Goal: Information Seeking & Learning: Learn about a topic

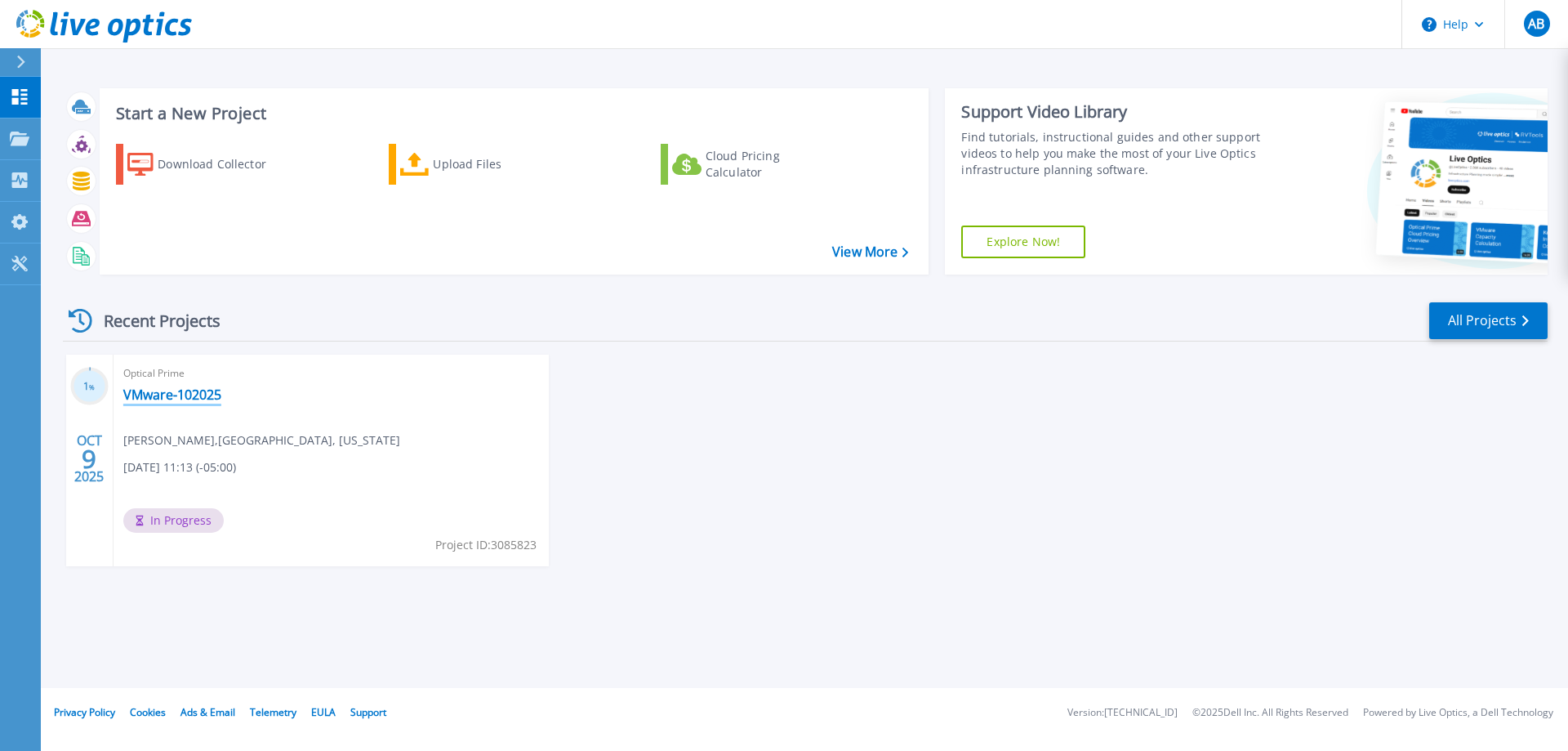
click at [164, 397] on link "VMware-102025" at bounding box center [172, 394] width 98 height 16
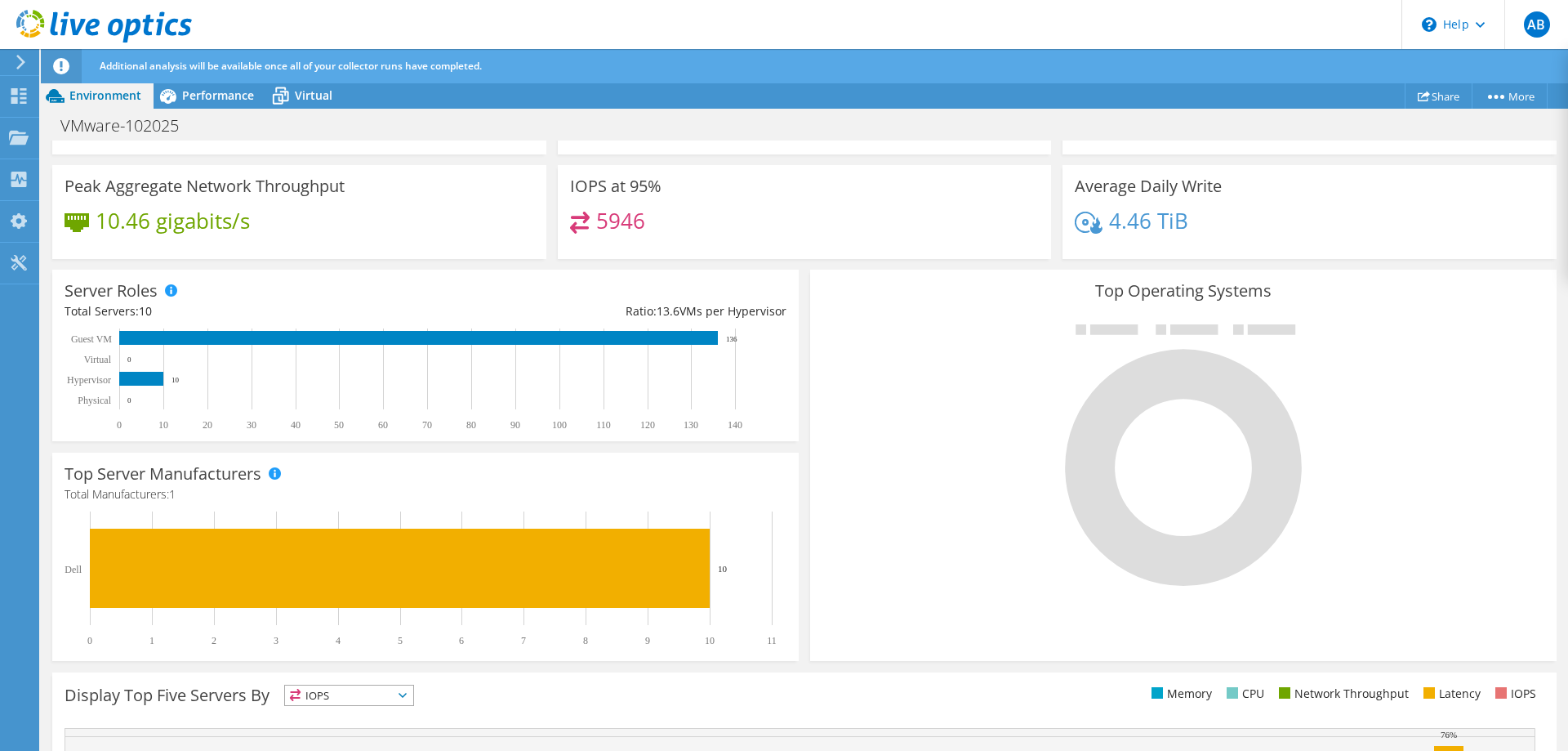
scroll to position [435, 0]
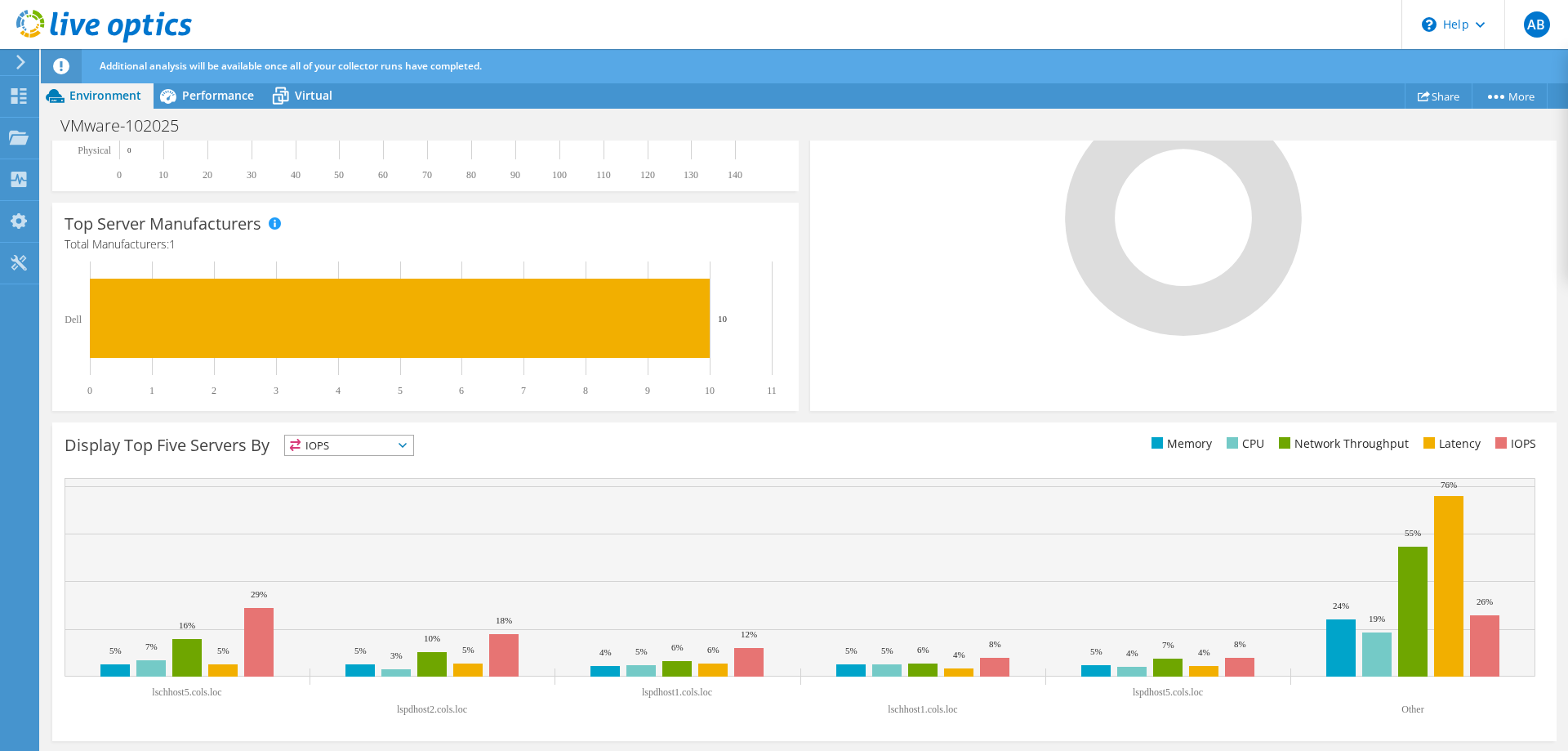
click at [1418, 708] on text "Other" at bounding box center [1412, 709] width 22 height 12
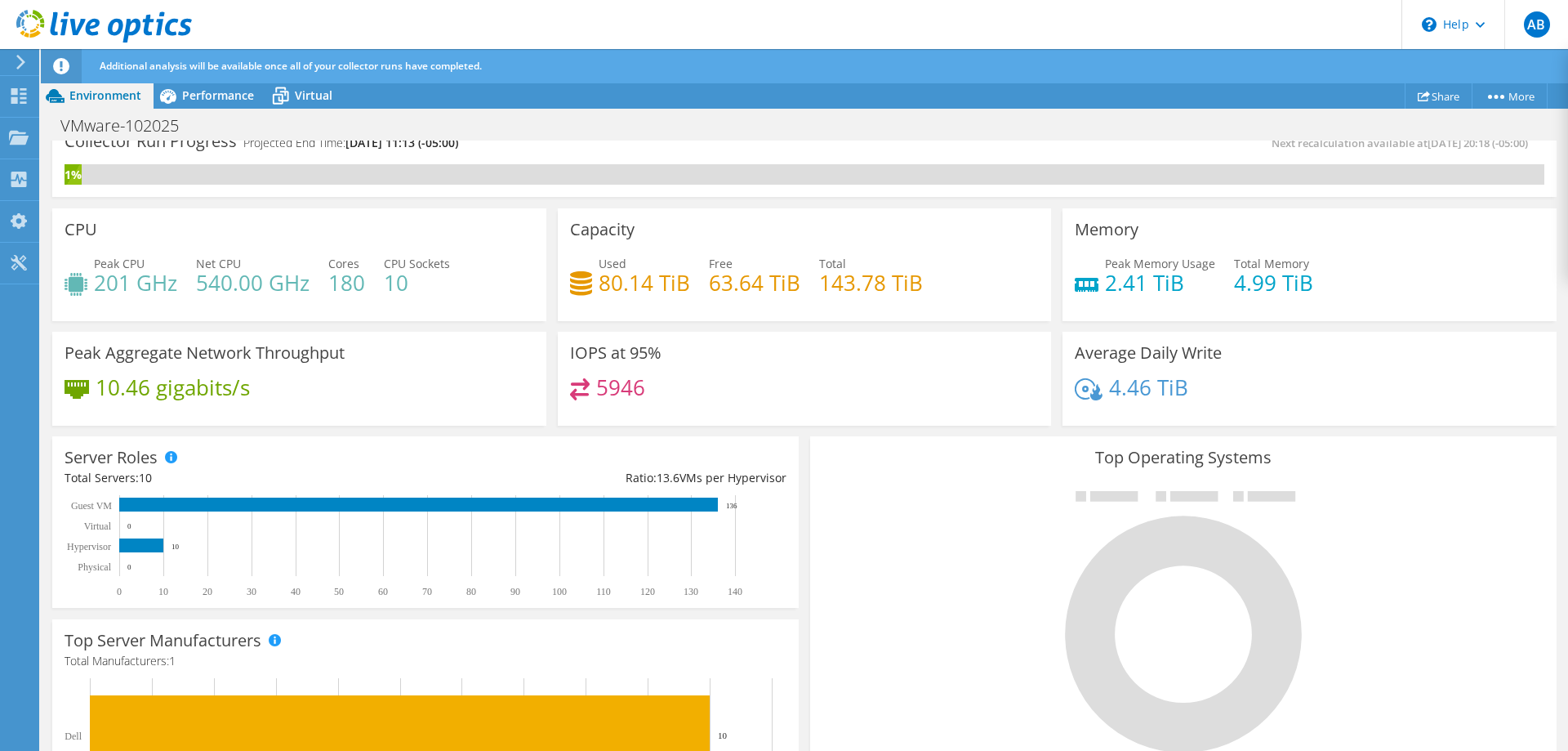
scroll to position [0, 0]
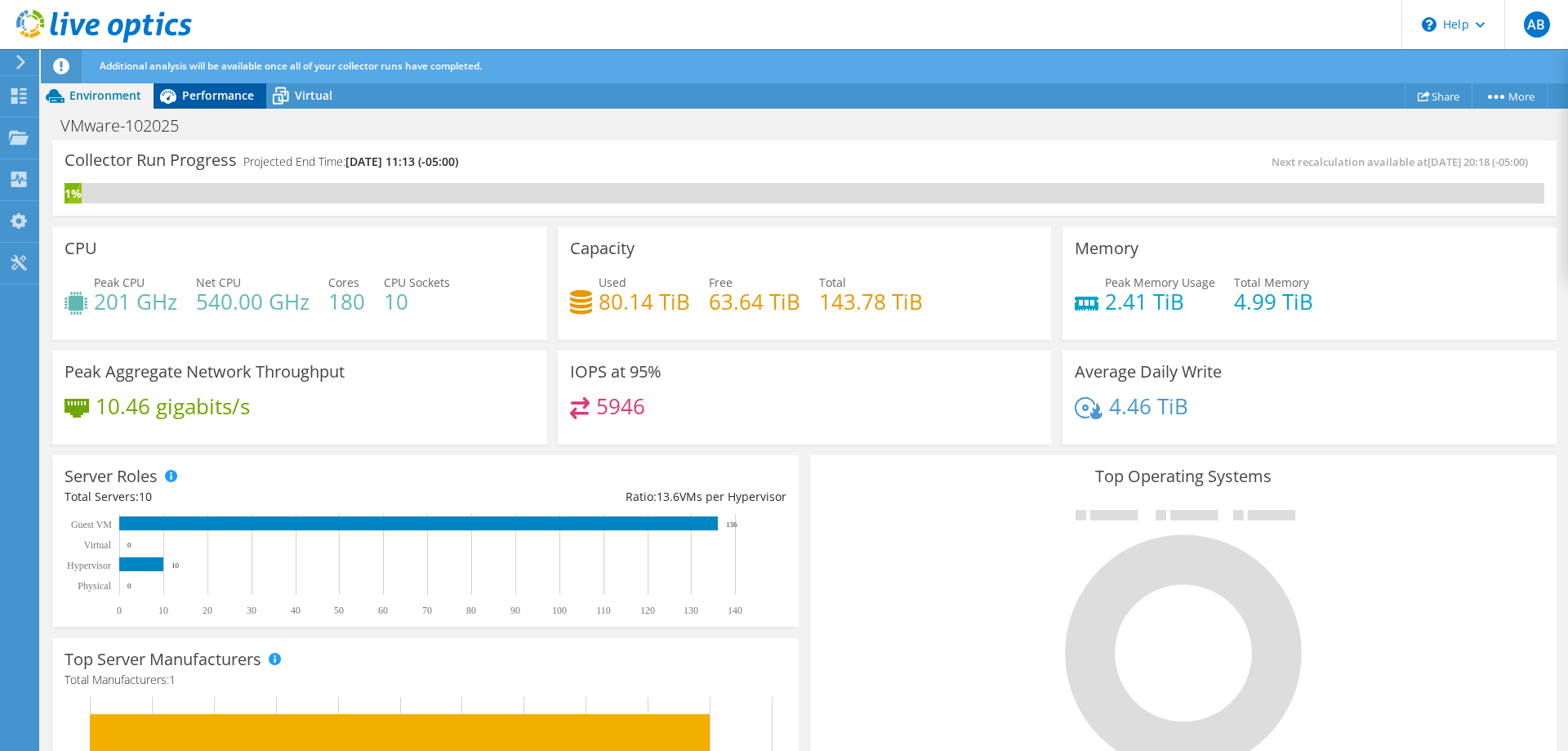
click at [197, 89] on span "Performance" at bounding box center [218, 95] width 72 height 15
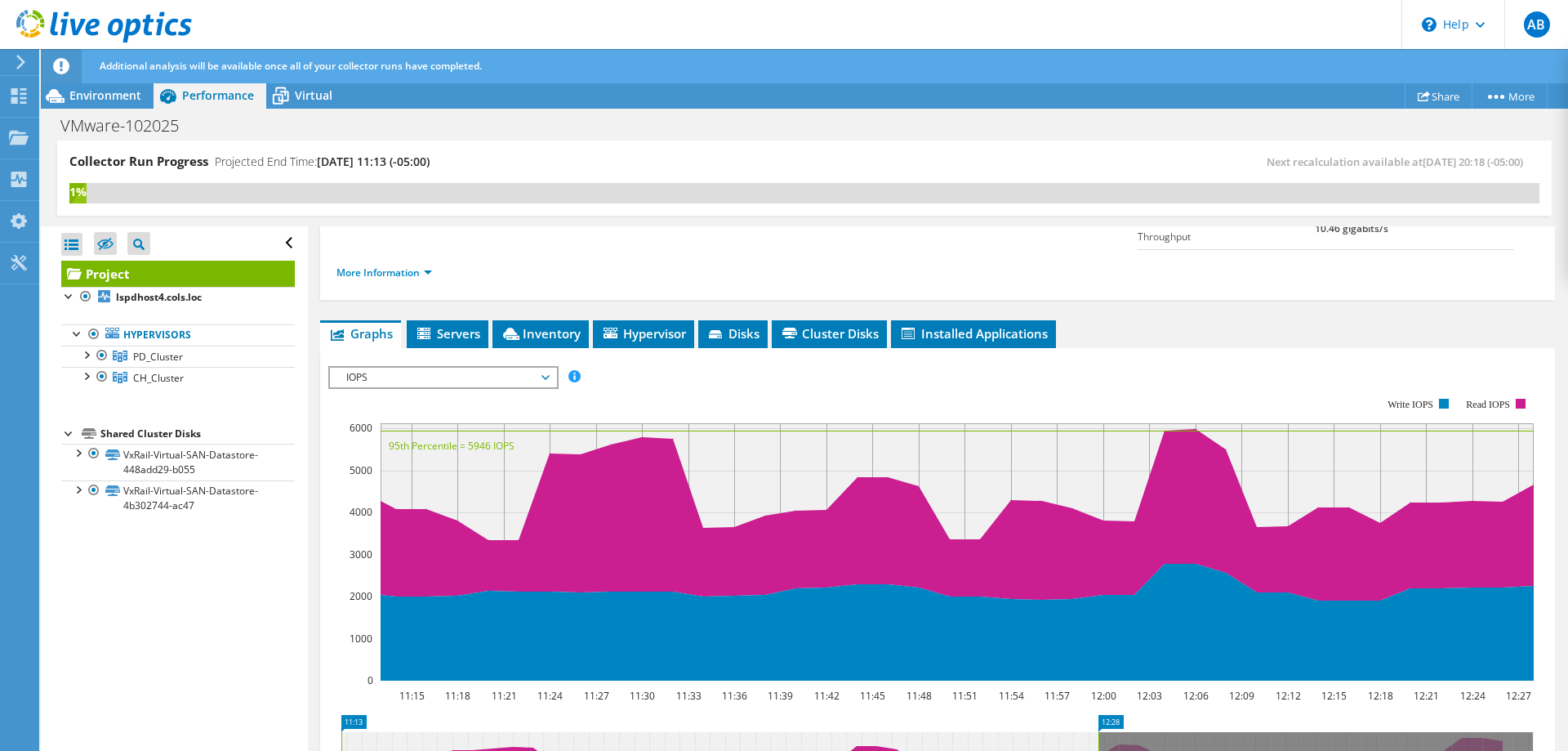
scroll to position [63, 0]
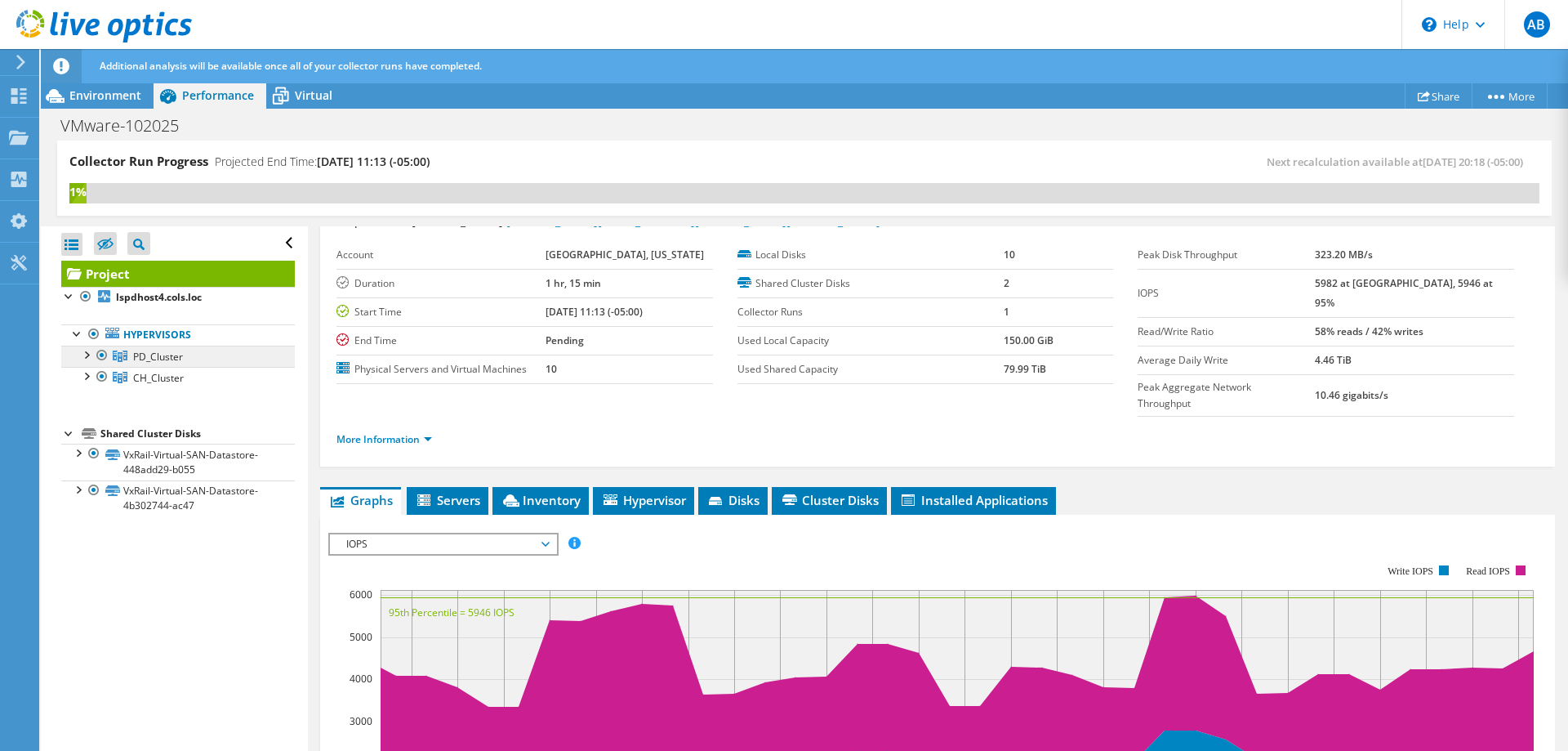
click at [185, 358] on link "PD_Cluster" at bounding box center [178, 356] width 234 height 21
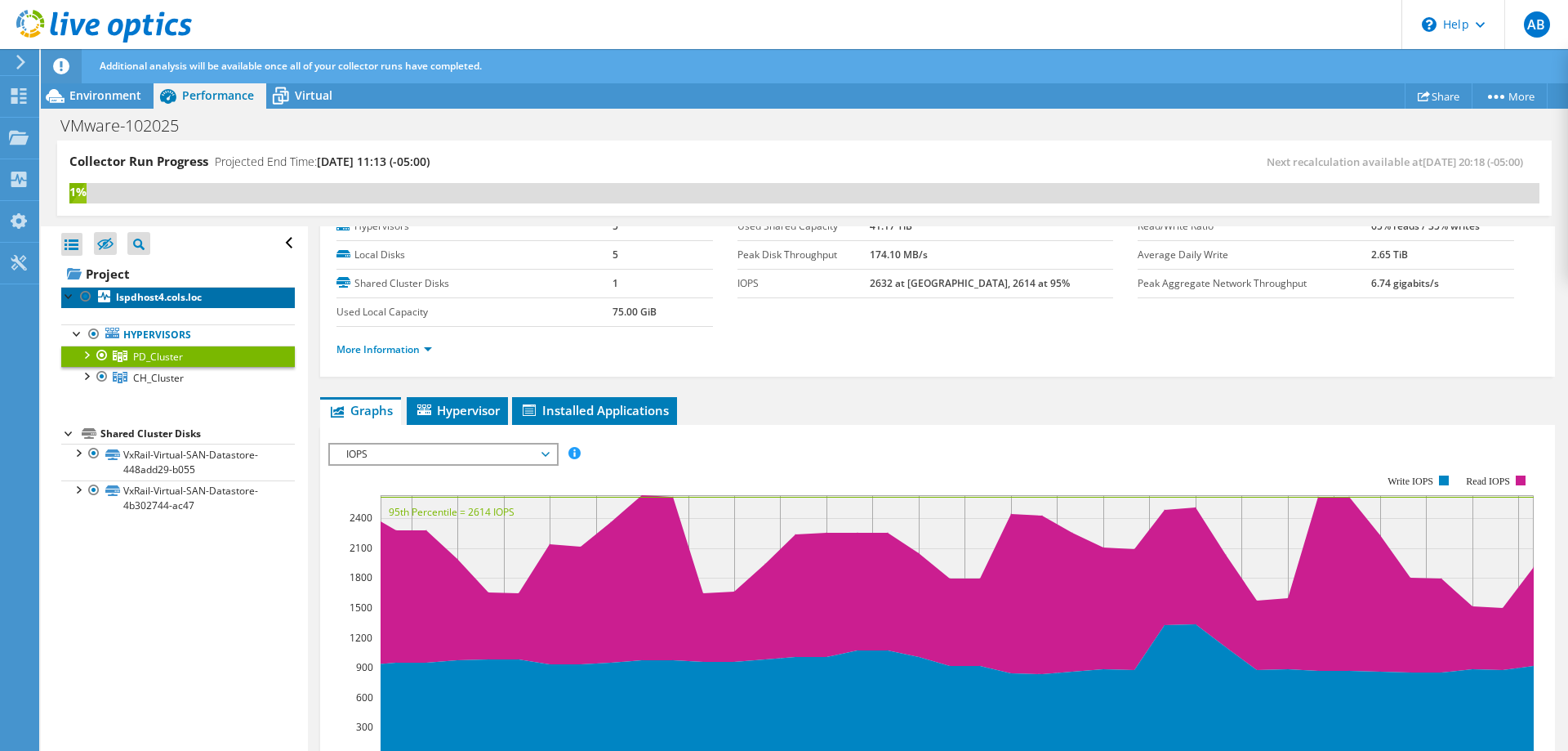
click at [182, 296] on b "lspdhost4.cols.loc" at bounding box center [158, 297] width 86 height 13
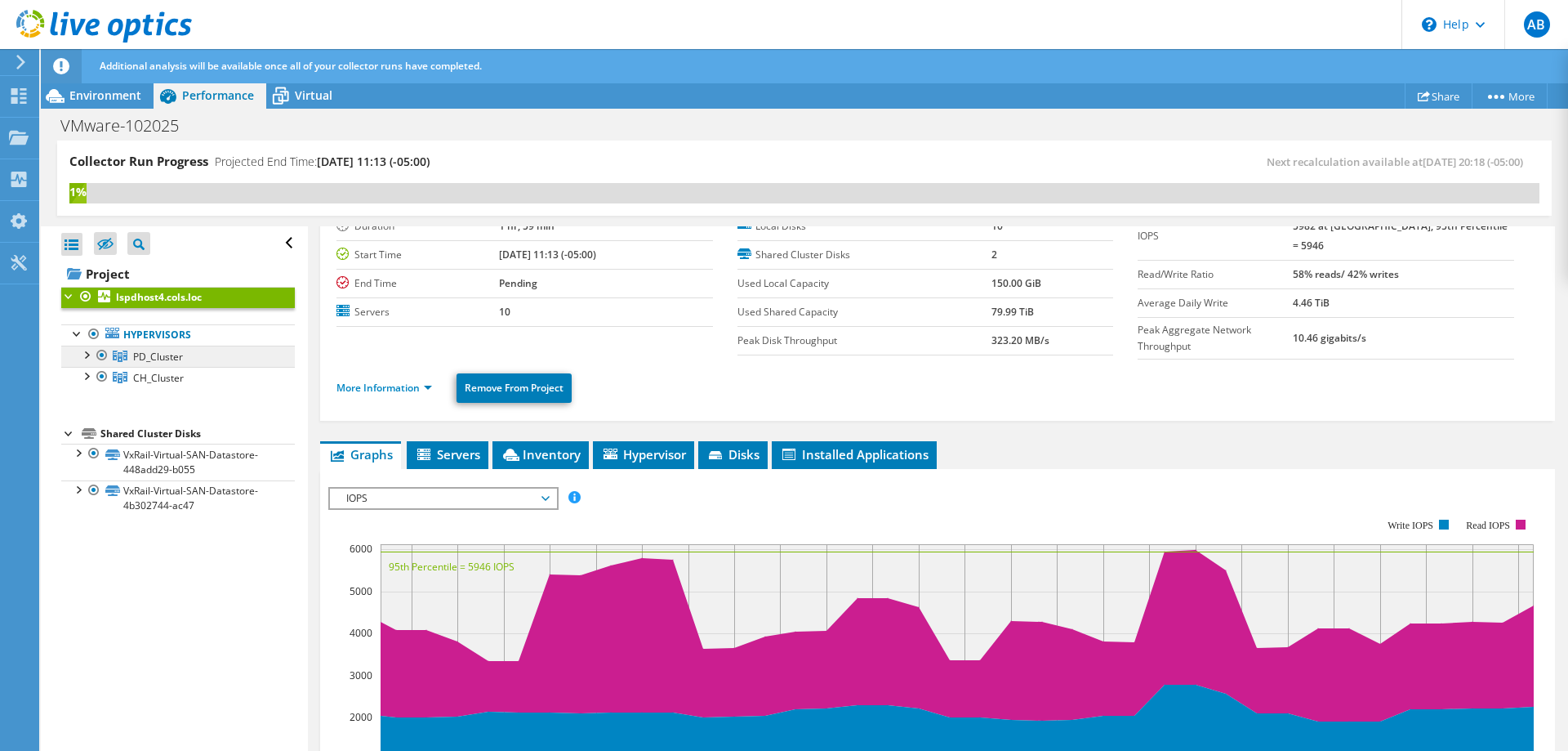
click at [190, 356] on link "PD_Cluster" at bounding box center [178, 356] width 234 height 21
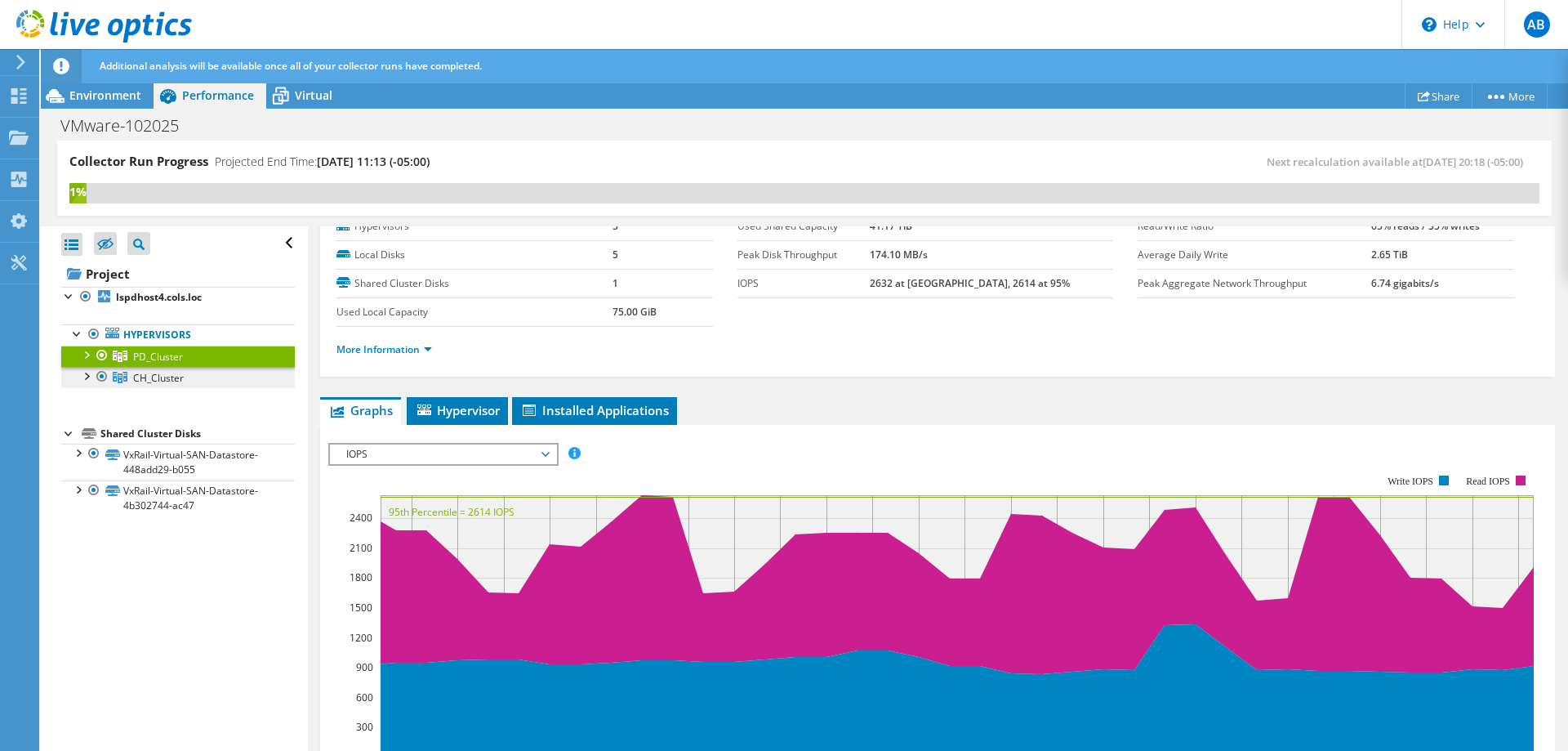
click at [184, 385] on link "CH_Cluster" at bounding box center [178, 377] width 234 height 21
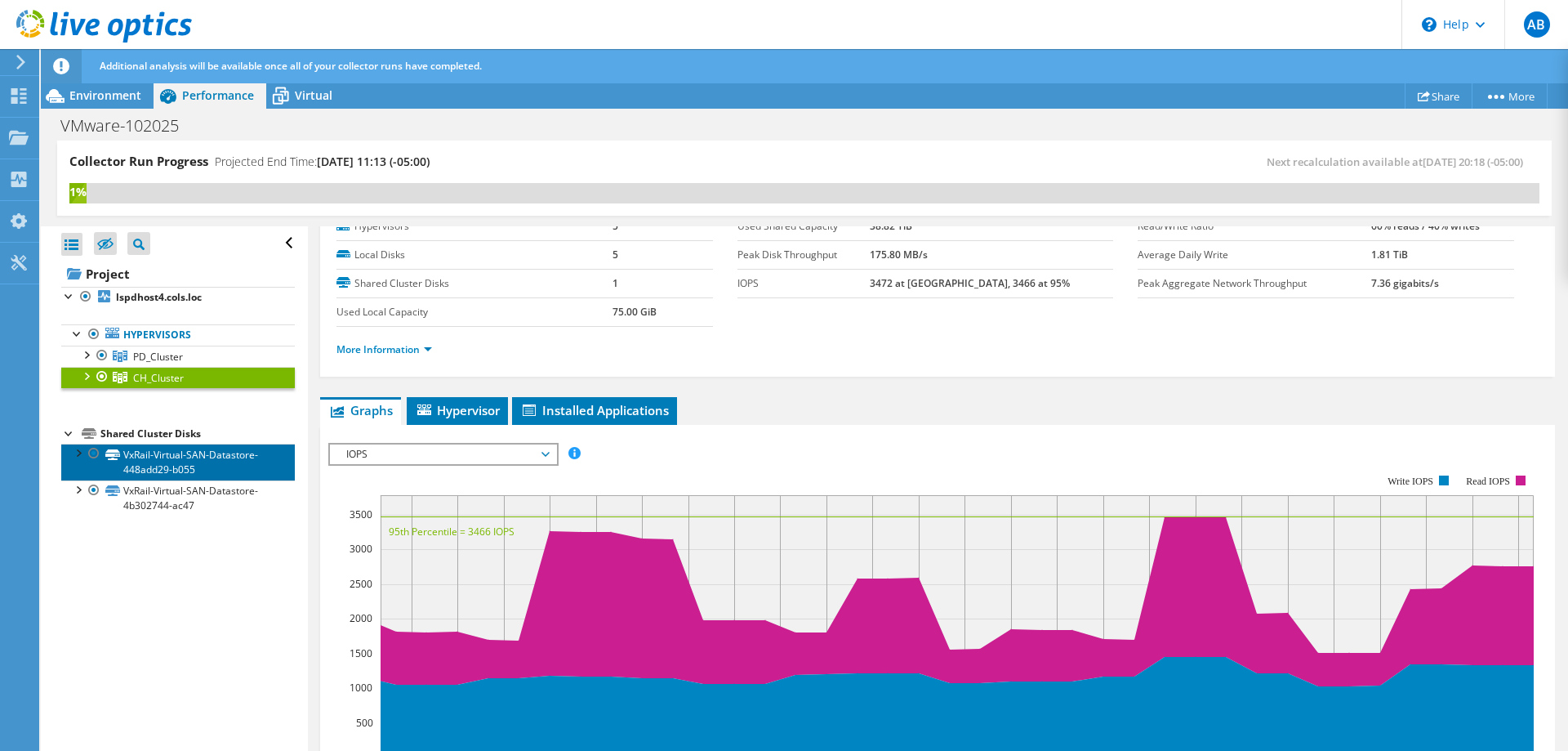
click at [169, 459] on link "VxRail-Virtual-SAN-Datastore-448add29-b055" at bounding box center [178, 461] width 234 height 36
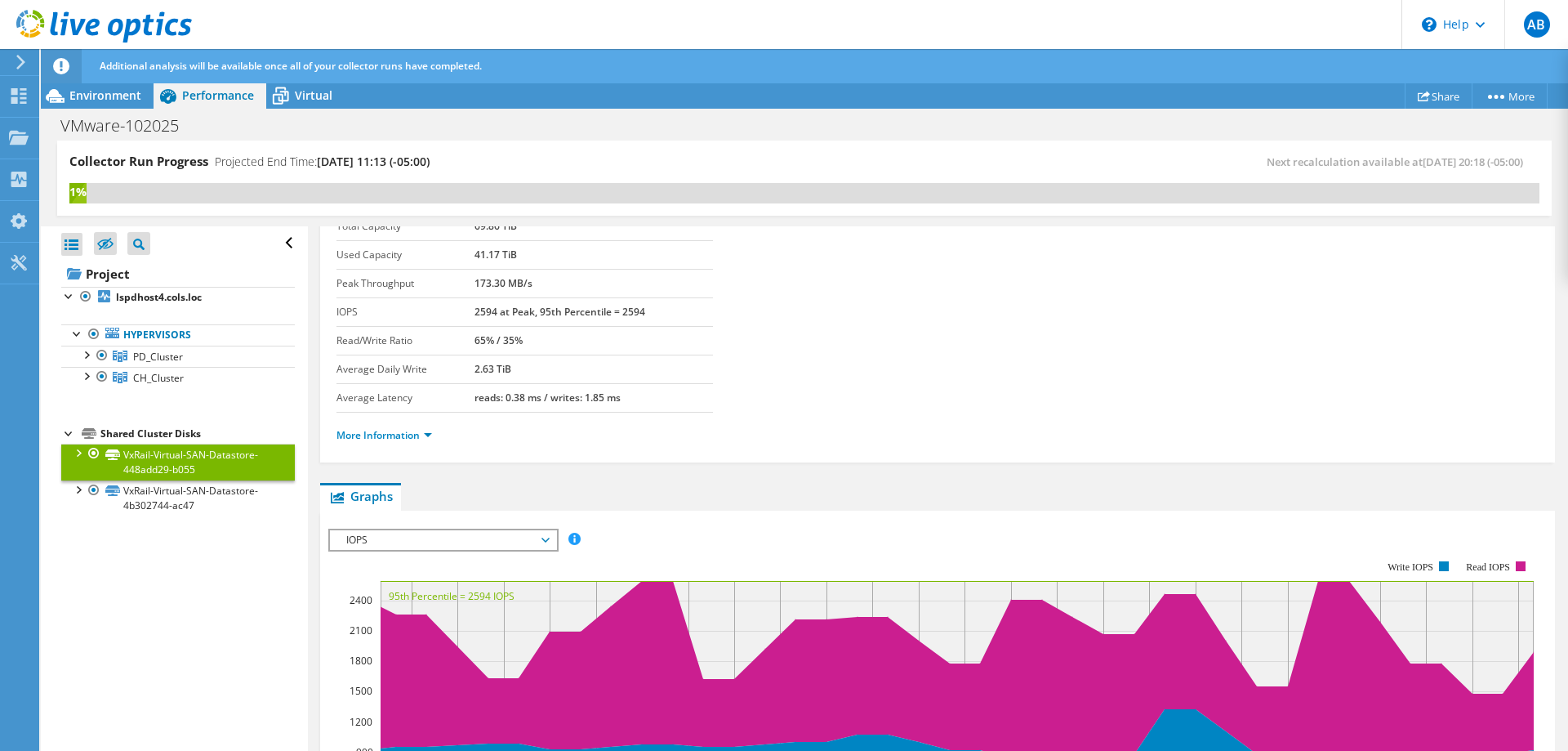
scroll to position [313, 0]
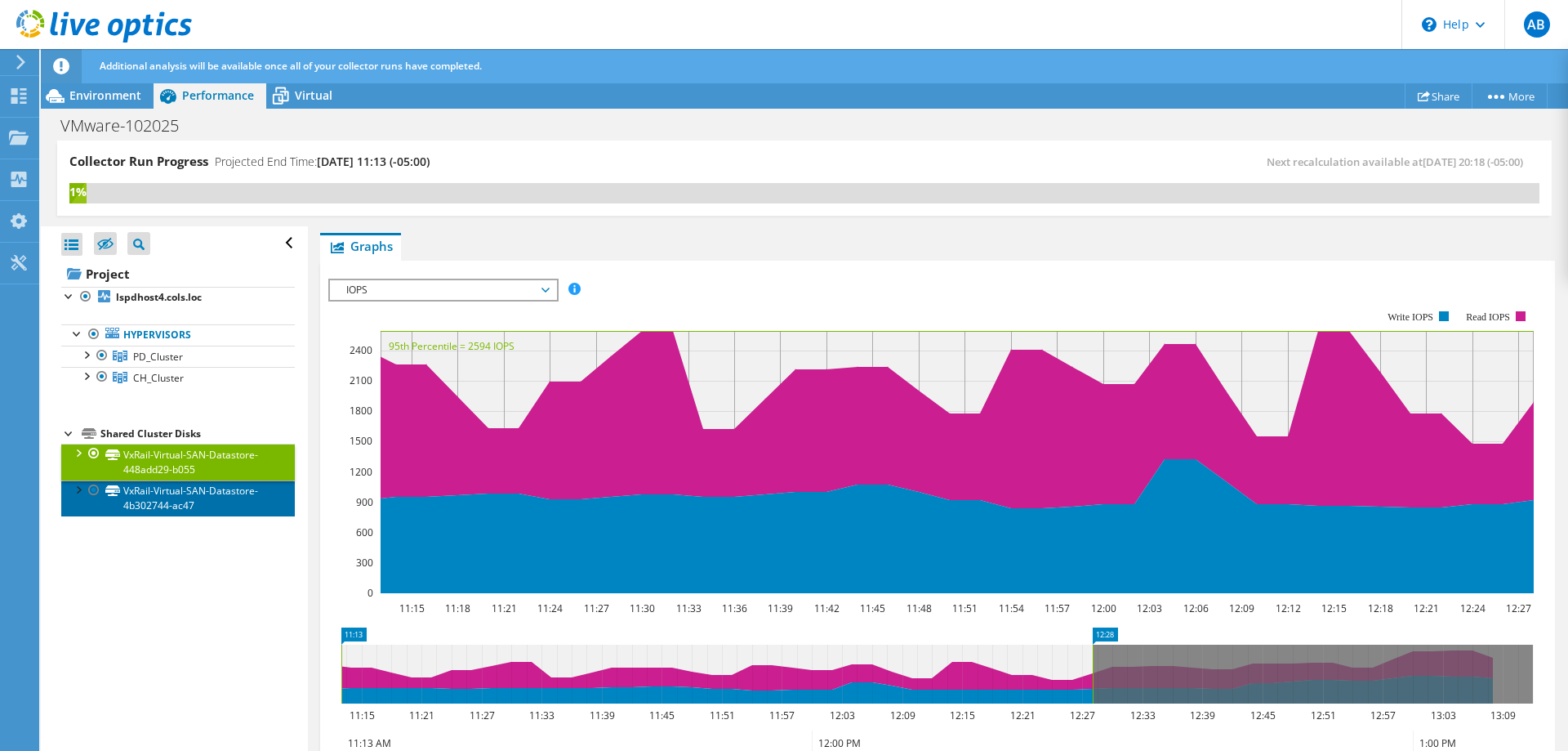
click at [182, 498] on link "VxRail-Virtual-SAN-Datastore-4b302744-ac47" at bounding box center [178, 498] width 234 height 36
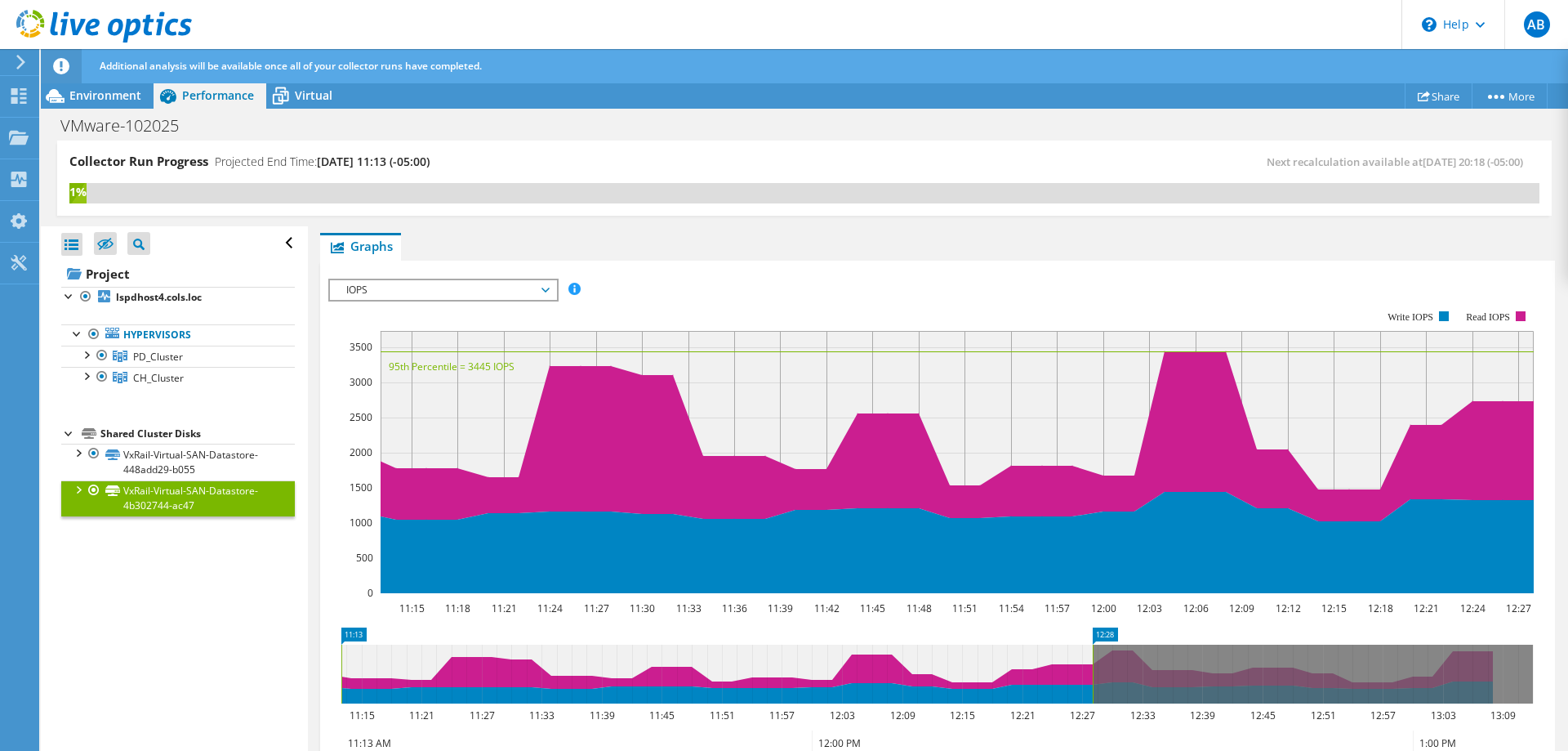
click at [427, 288] on span "IOPS" at bounding box center [443, 290] width 210 height 19
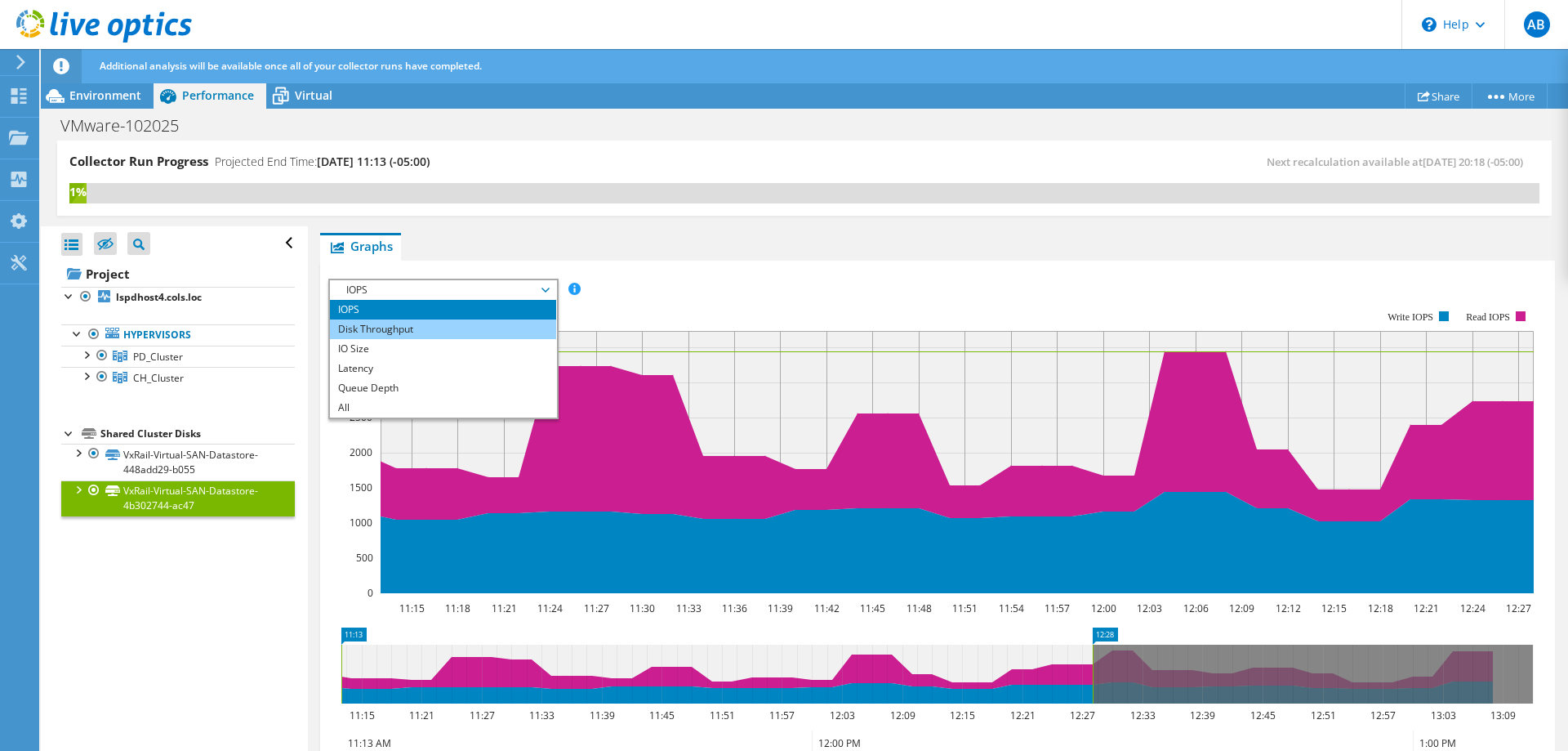
click at [445, 328] on li "Disk Throughput" at bounding box center [443, 329] width 226 height 19
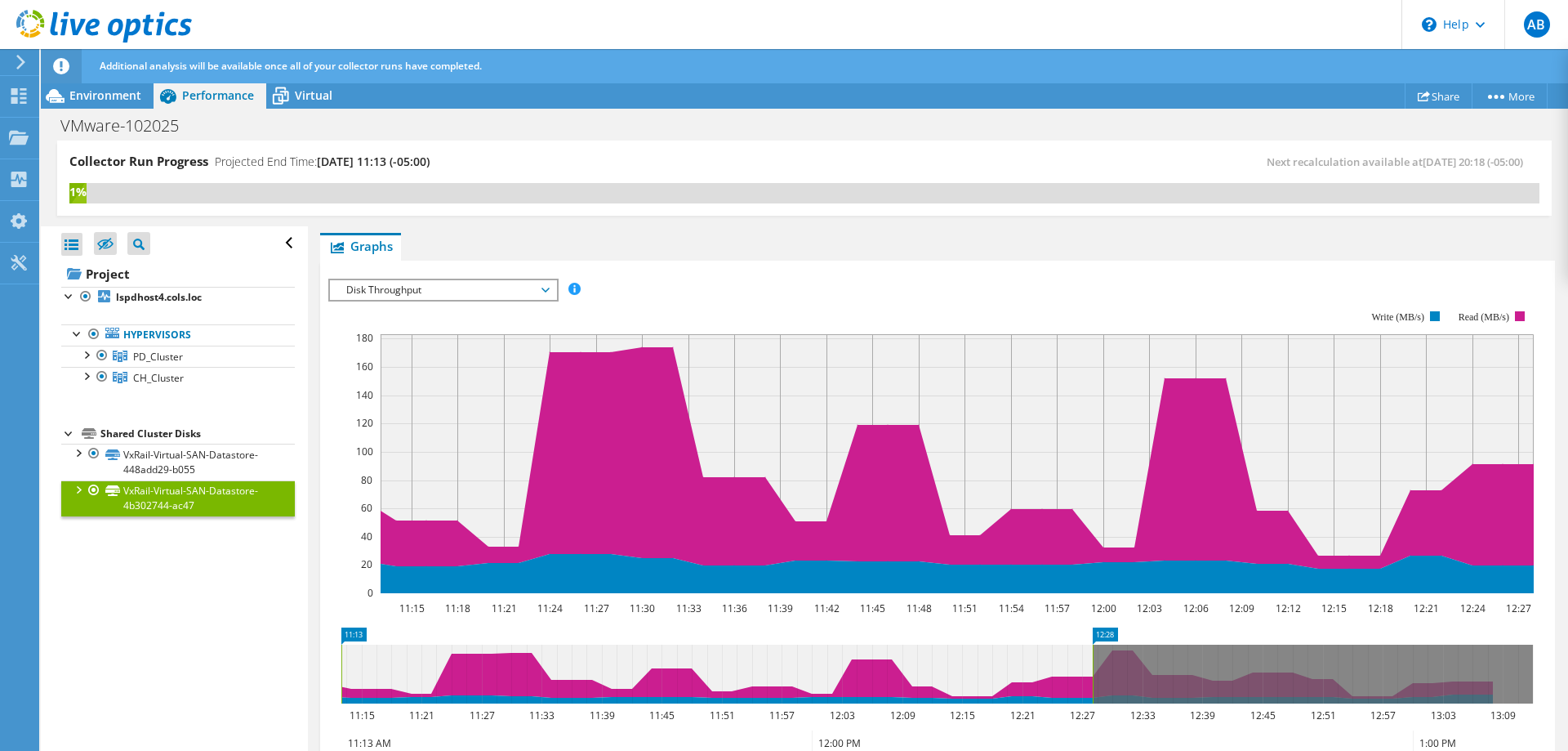
click at [479, 284] on span "Disk Throughput" at bounding box center [443, 290] width 210 height 19
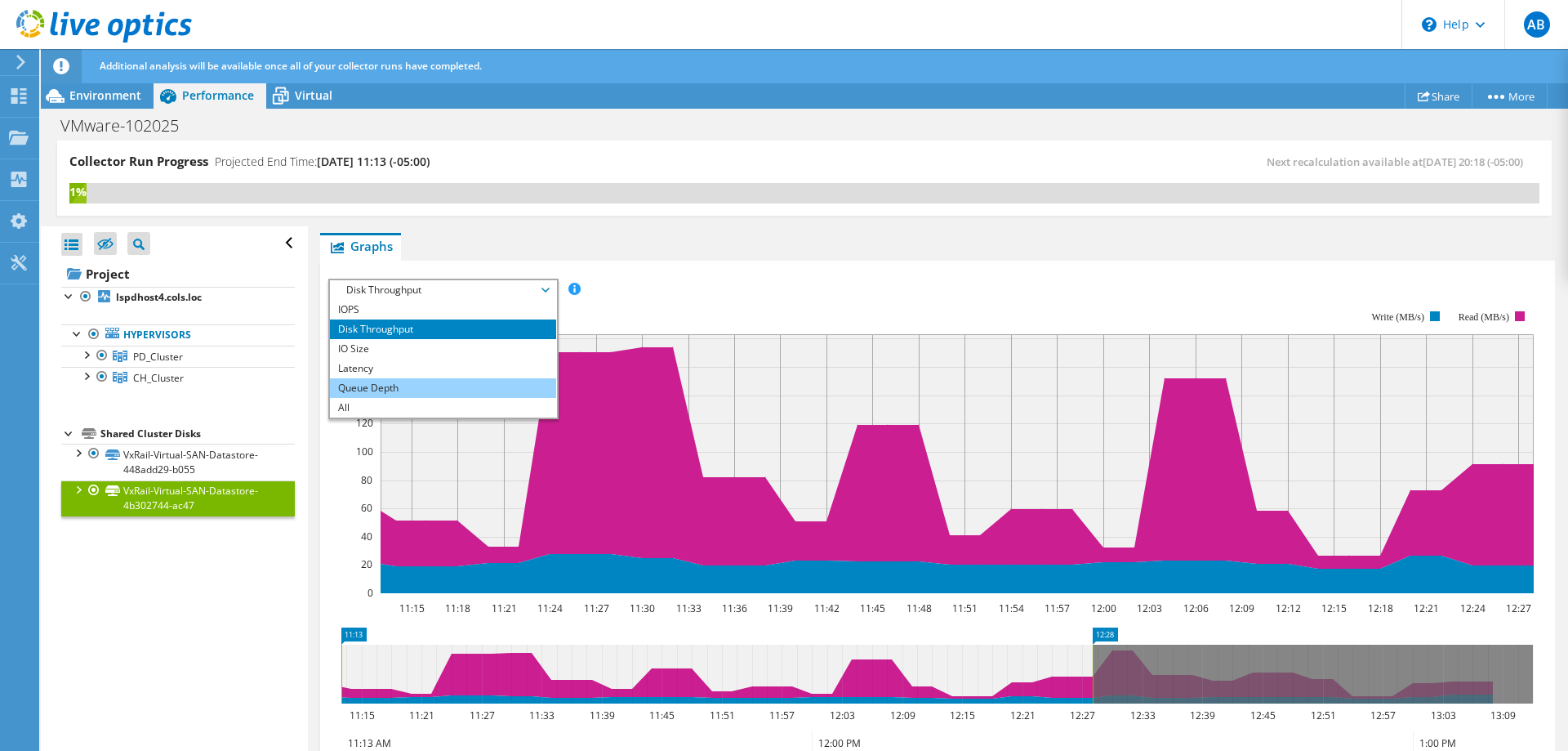
click at [432, 382] on li "Queue Depth" at bounding box center [443, 388] width 226 height 19
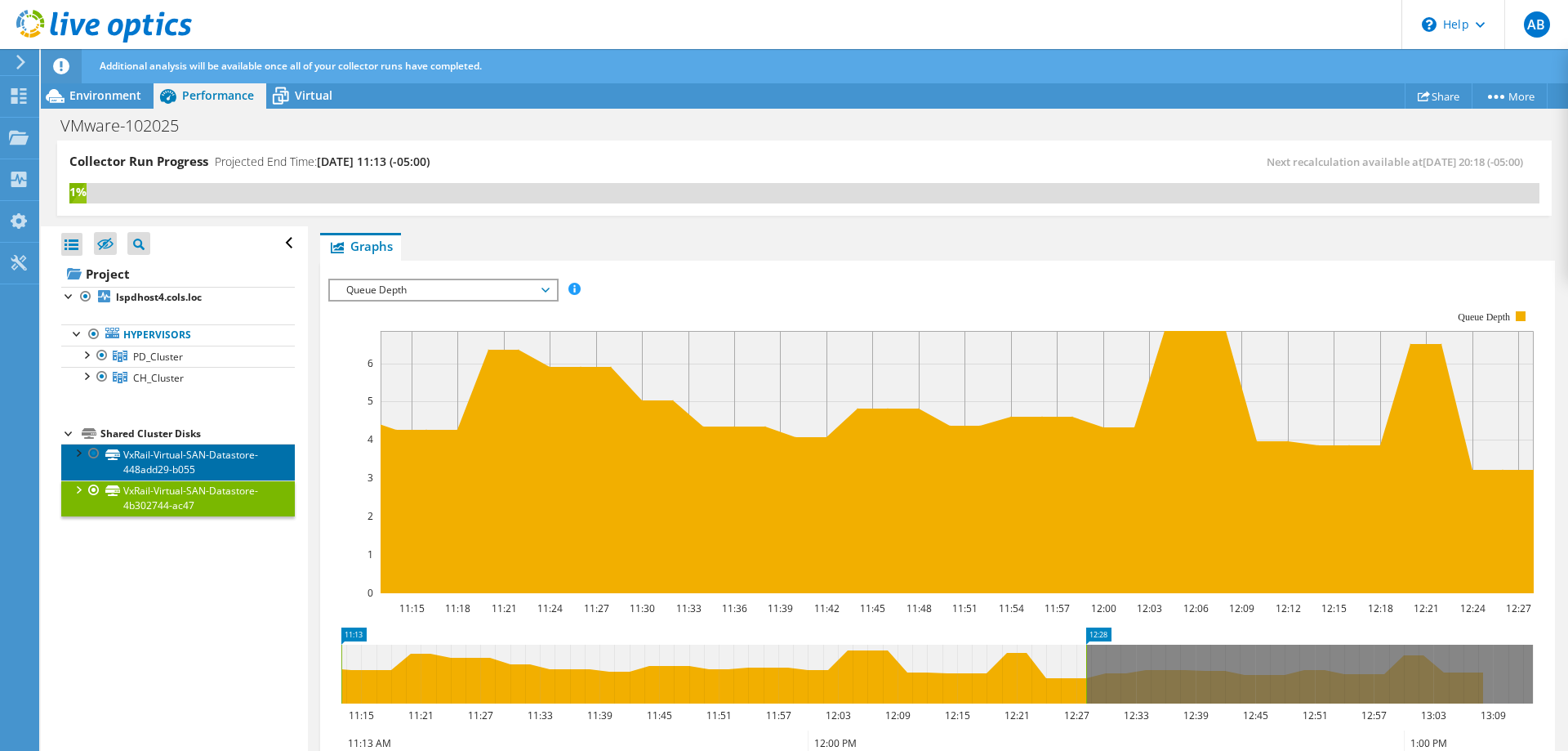
click at [199, 453] on link "VxRail-Virtual-SAN-Datastore-448add29-b055" at bounding box center [178, 461] width 234 height 36
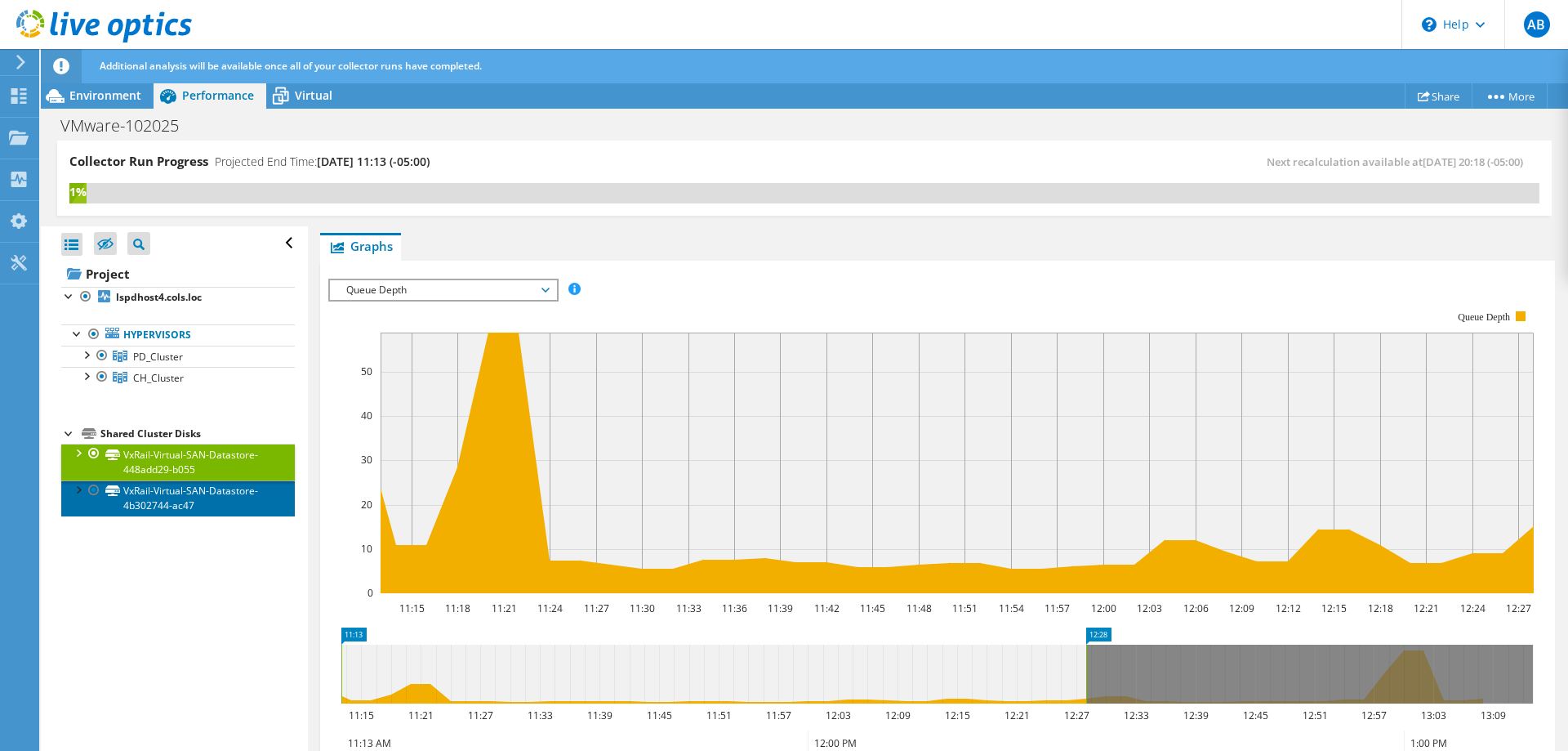
click at [137, 495] on link "VxRail-Virtual-SAN-Datastore-4b302744-ac47" at bounding box center [178, 498] width 234 height 36
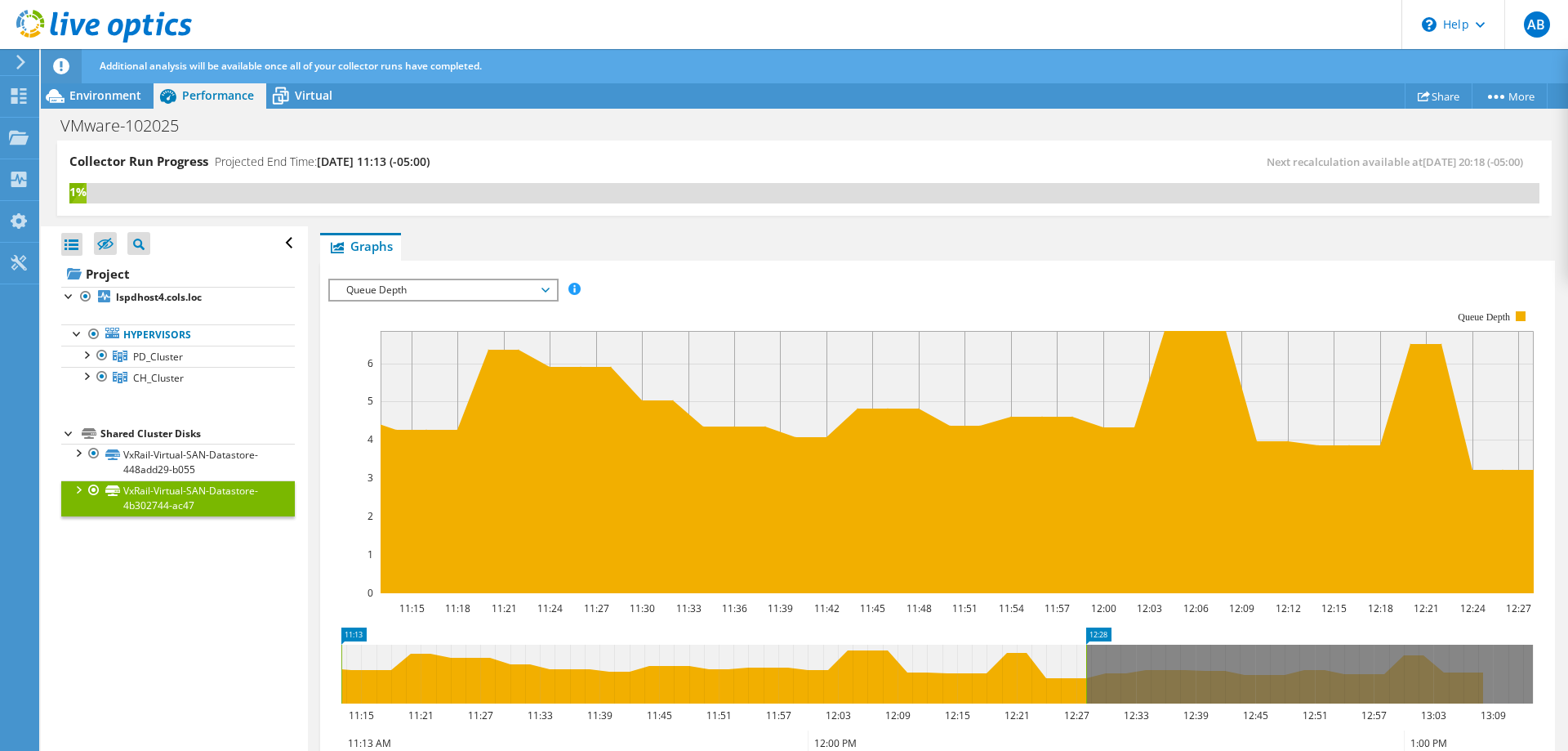
click at [417, 291] on span "Queue Depth" at bounding box center [443, 290] width 210 height 19
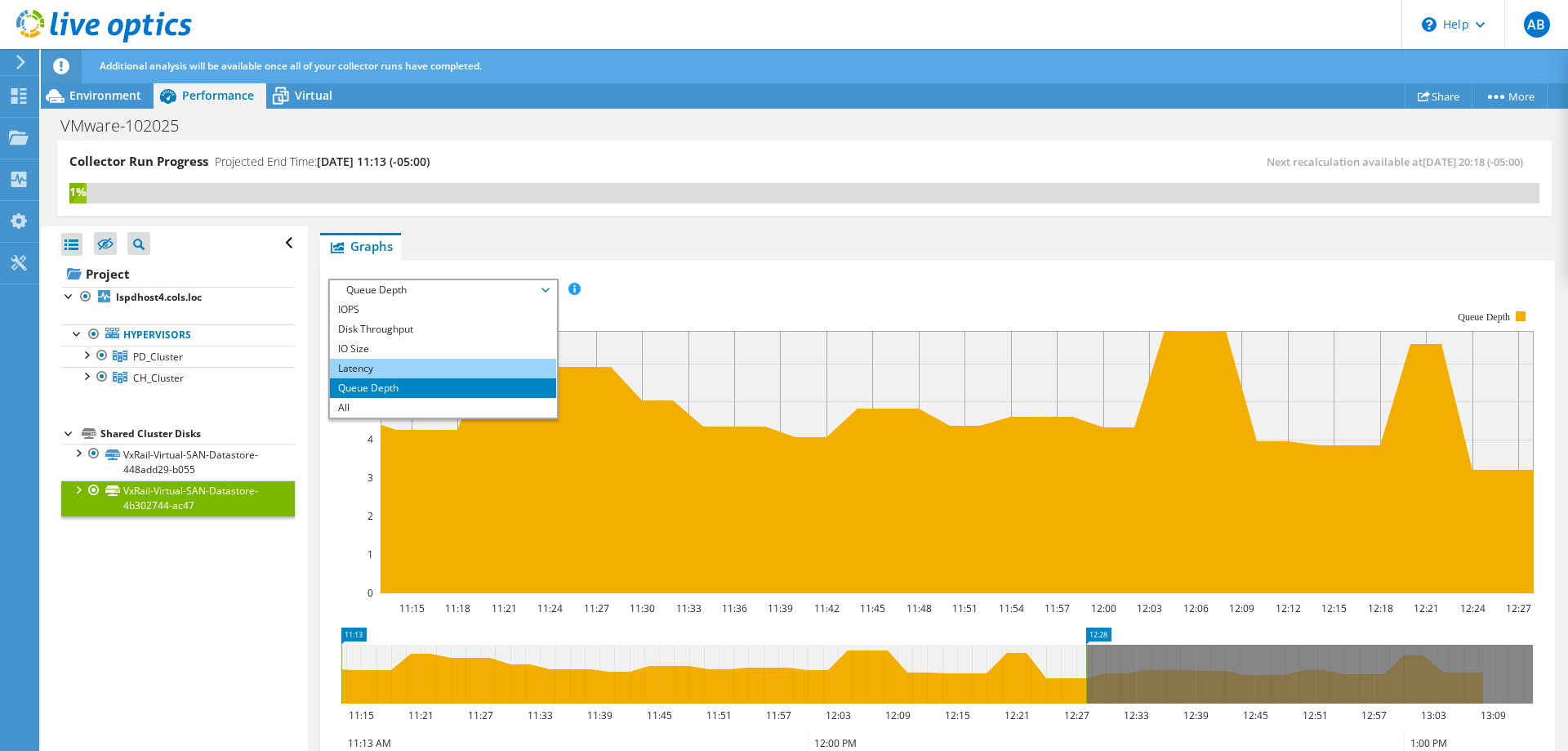
click at [406, 365] on li "Latency" at bounding box center [443, 368] width 226 height 19
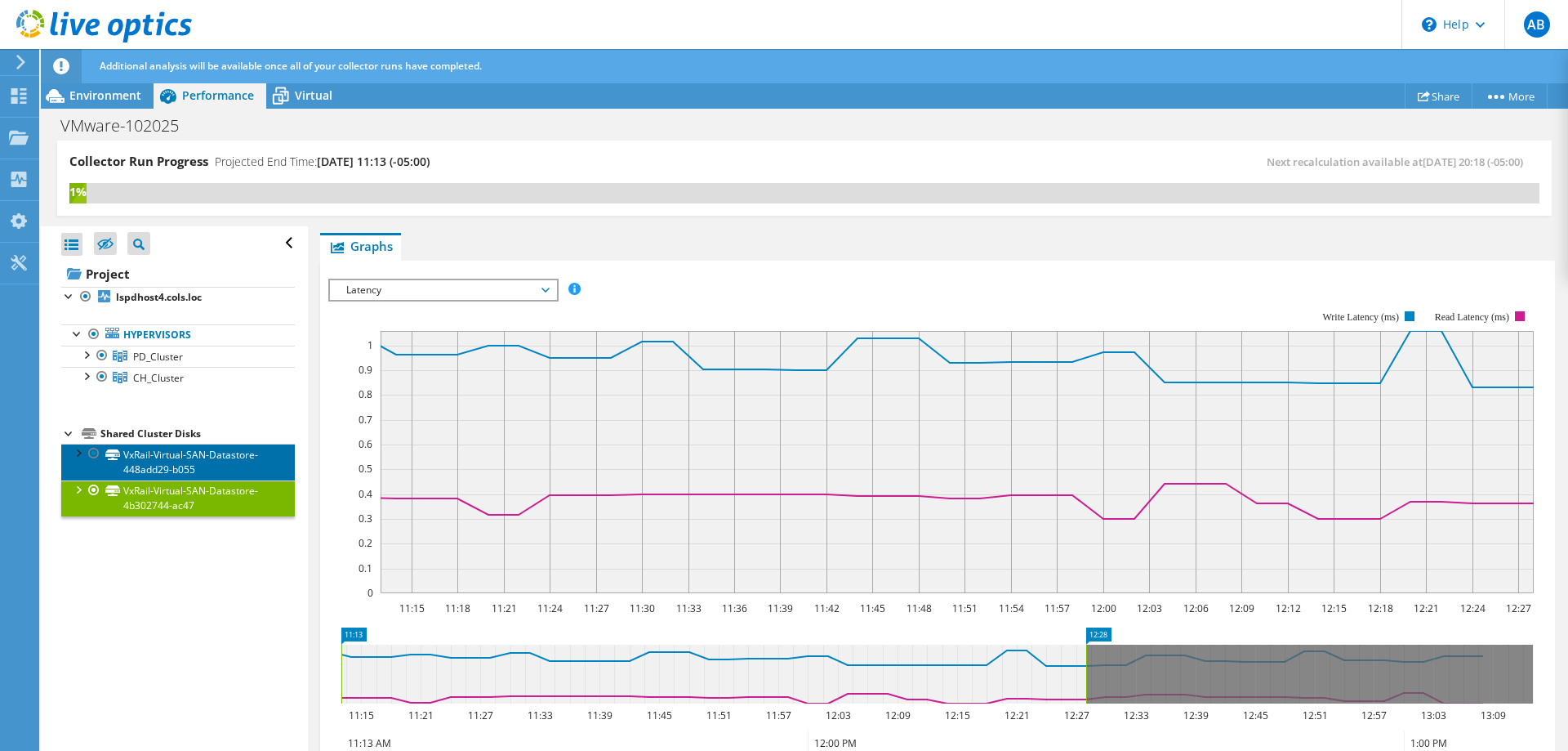
click at [203, 464] on link "VxRail-Virtual-SAN-Datastore-448add29-b055" at bounding box center [178, 461] width 234 height 36
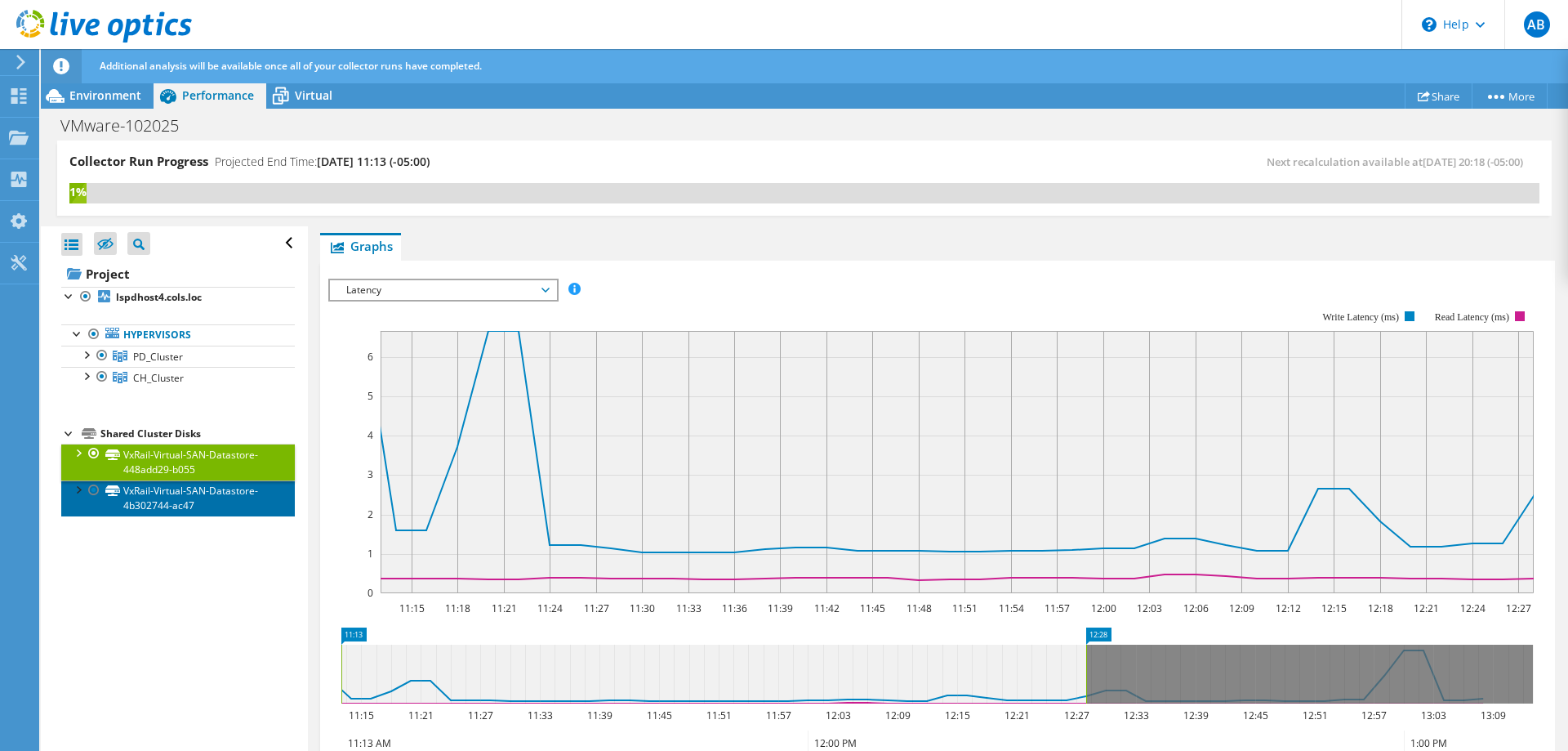
click at [190, 500] on link "VxRail-Virtual-SAN-Datastore-4b302744-ac47" at bounding box center [178, 498] width 234 height 36
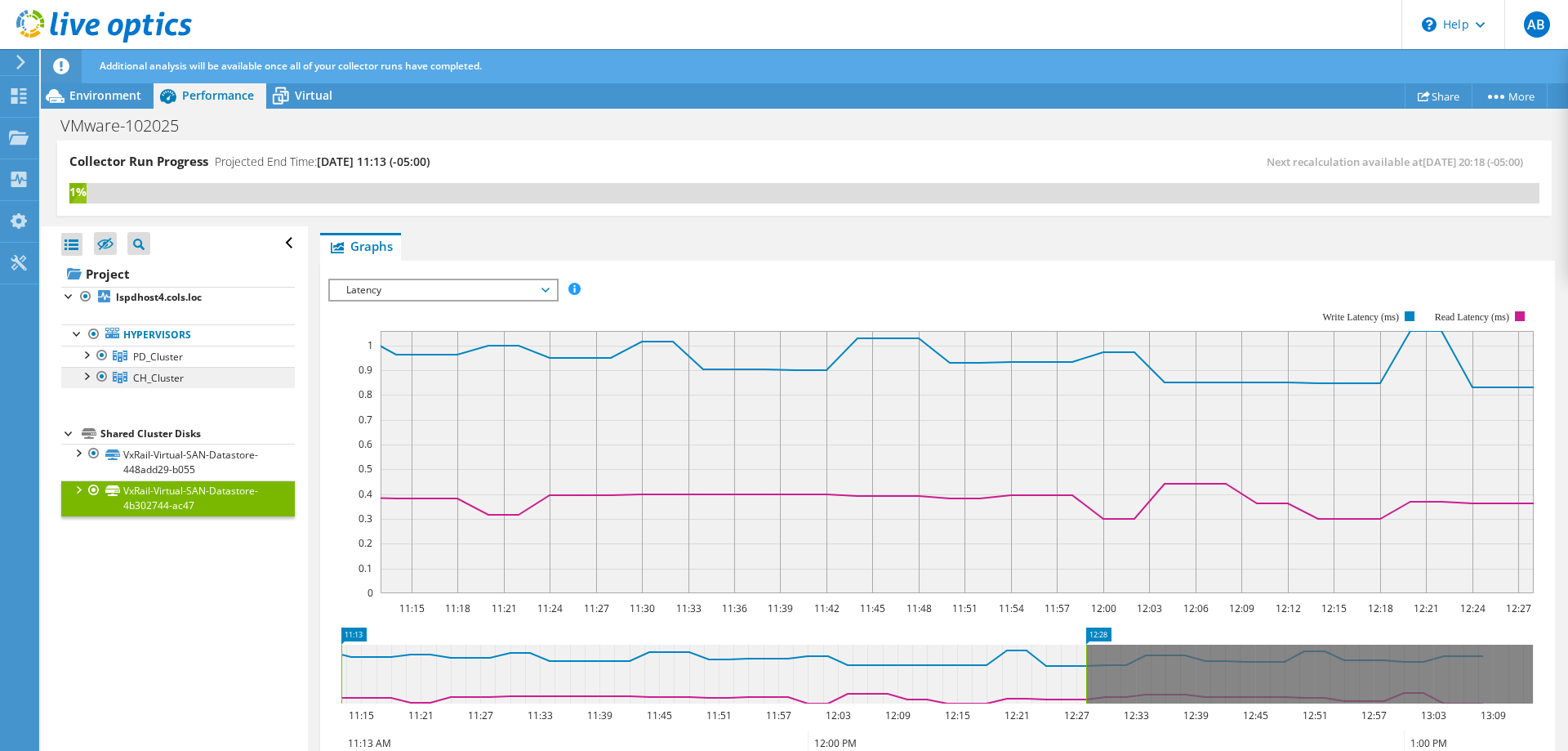
click at [196, 379] on link "CH_Cluster" at bounding box center [178, 377] width 234 height 21
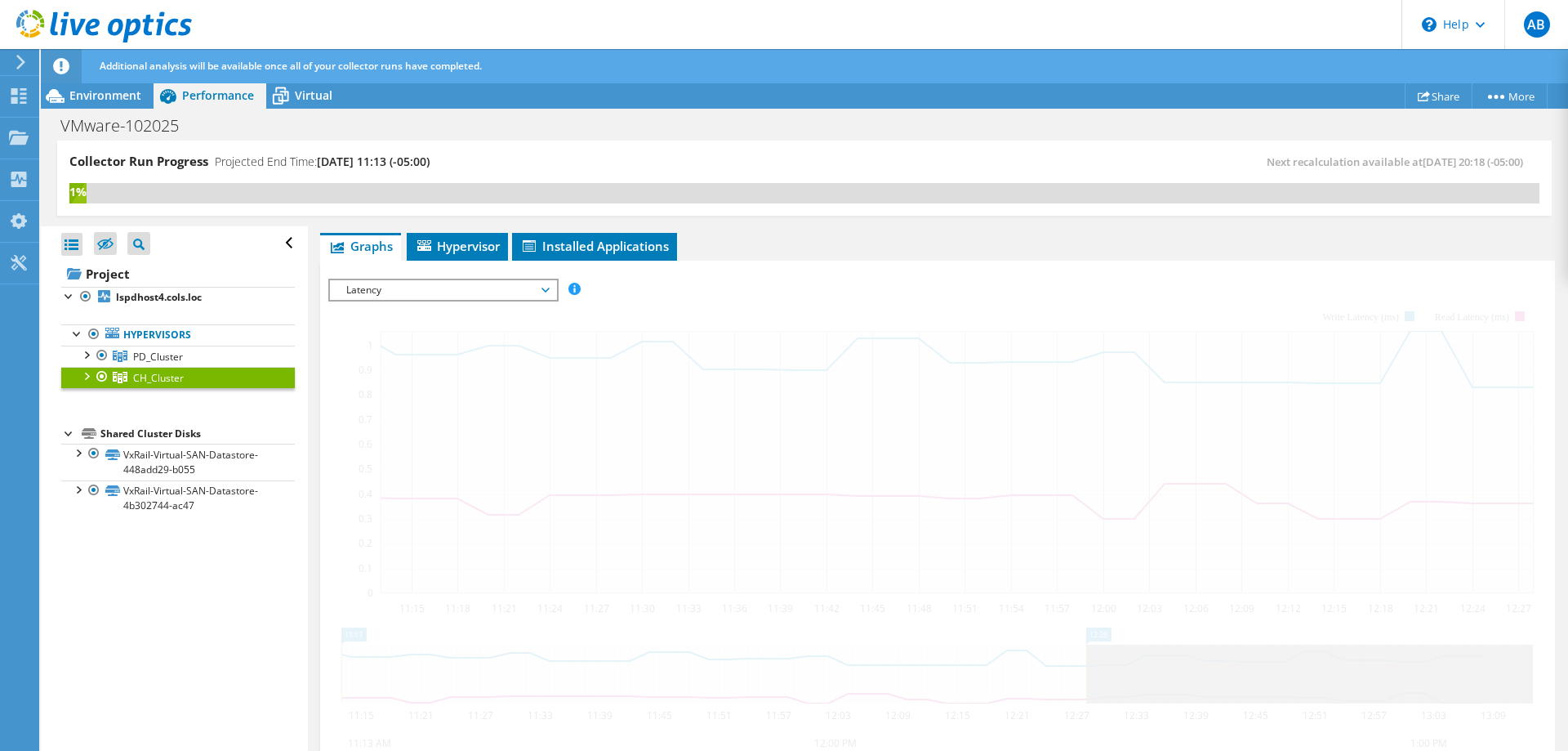
scroll to position [227, 0]
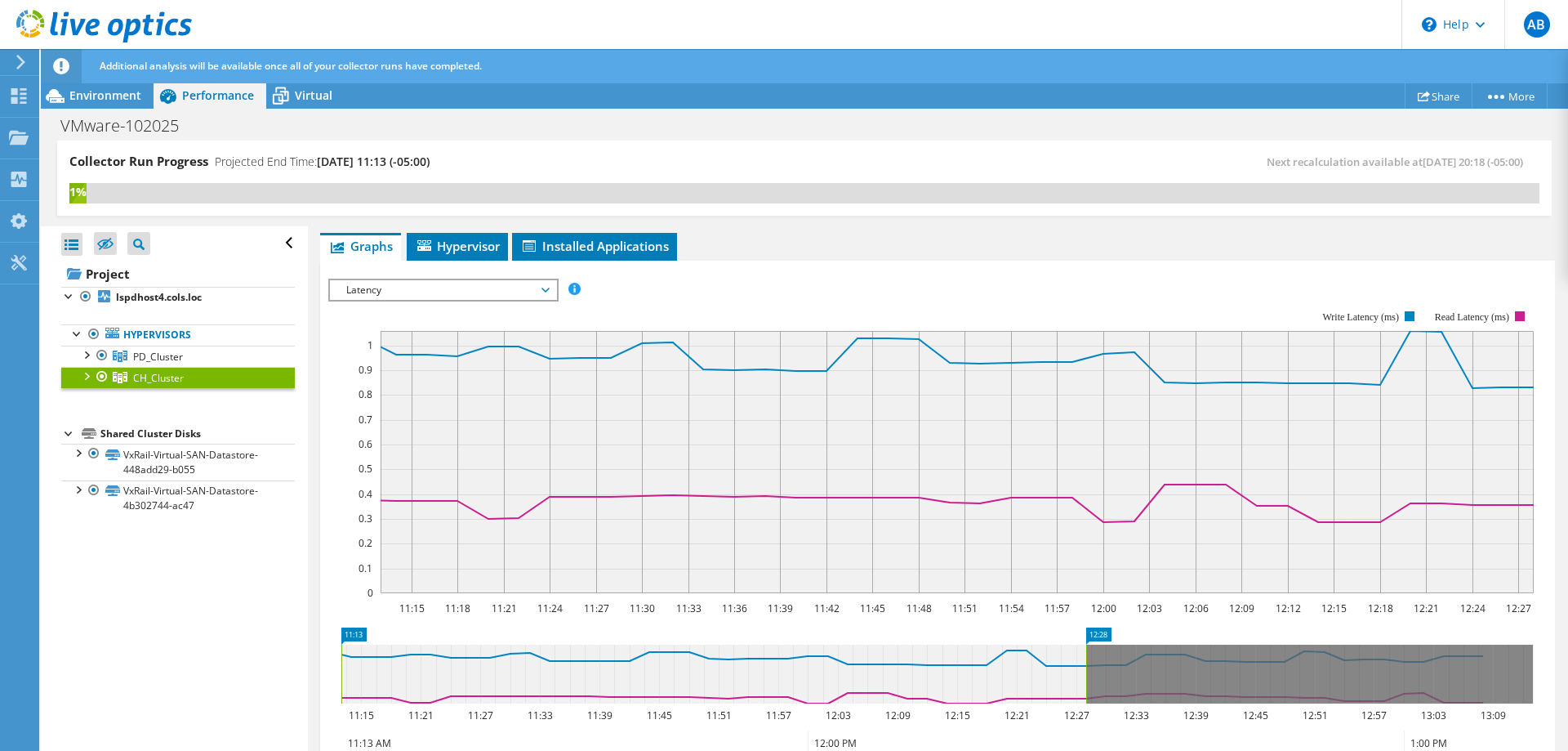
click at [501, 294] on span "Latency" at bounding box center [443, 290] width 210 height 19
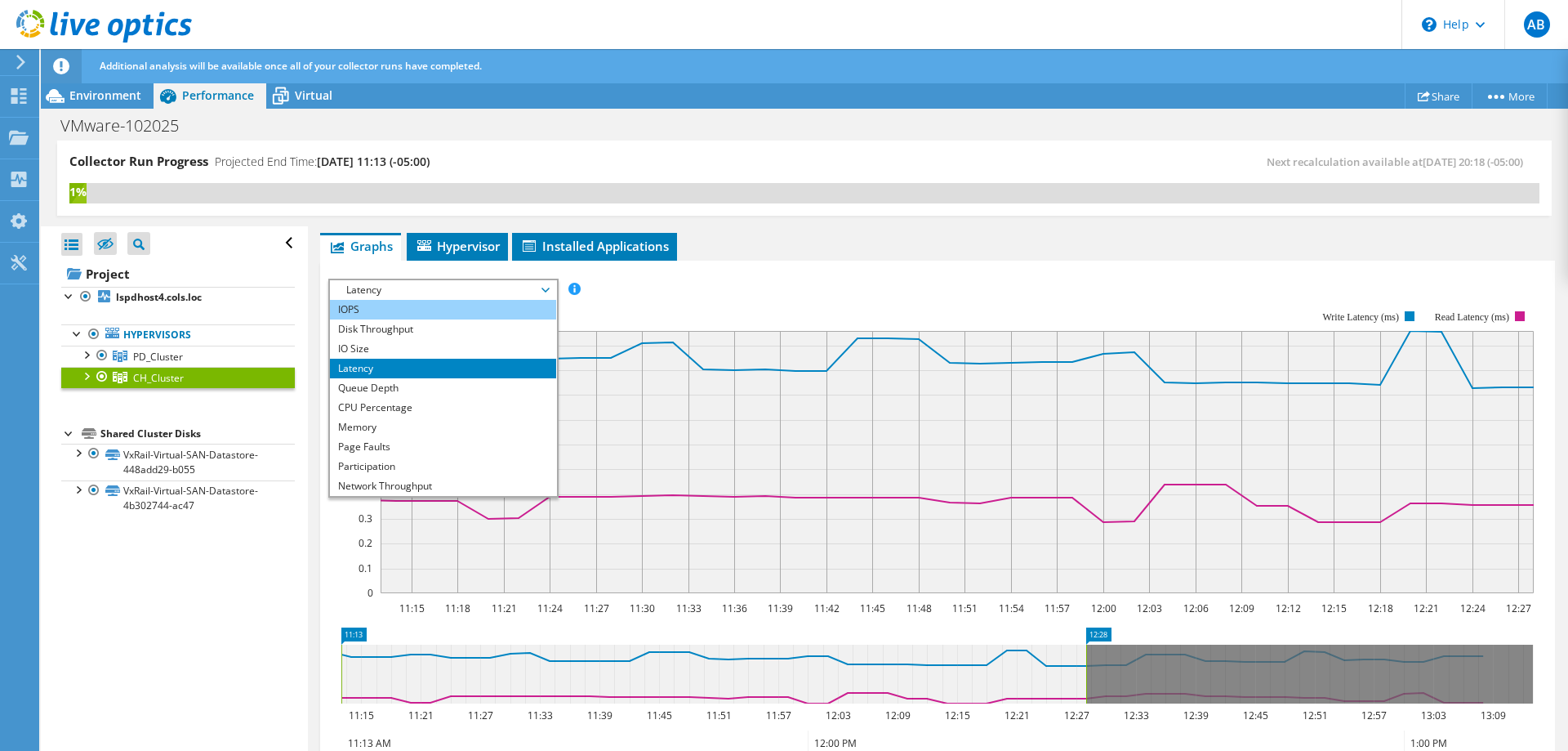
click at [440, 308] on li "IOPS" at bounding box center [443, 309] width 226 height 19
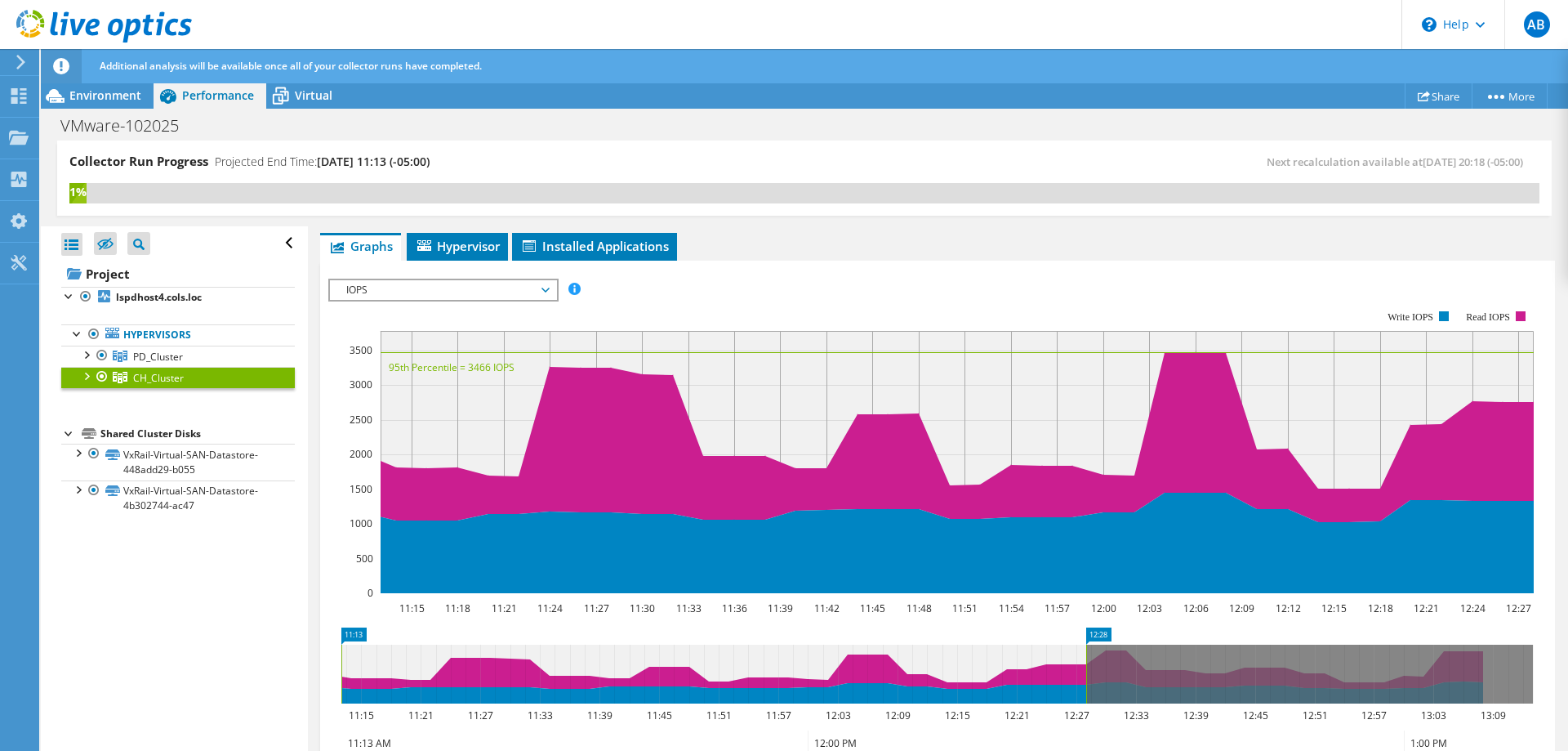
click at [465, 263] on div "IOPS Disk Throughput IO Size Latency Queue Depth CPU Percentage Memory Page Fau…" at bounding box center [938, 549] width 1219 height 576
click at [478, 242] on span "Hypervisor" at bounding box center [457, 246] width 85 height 16
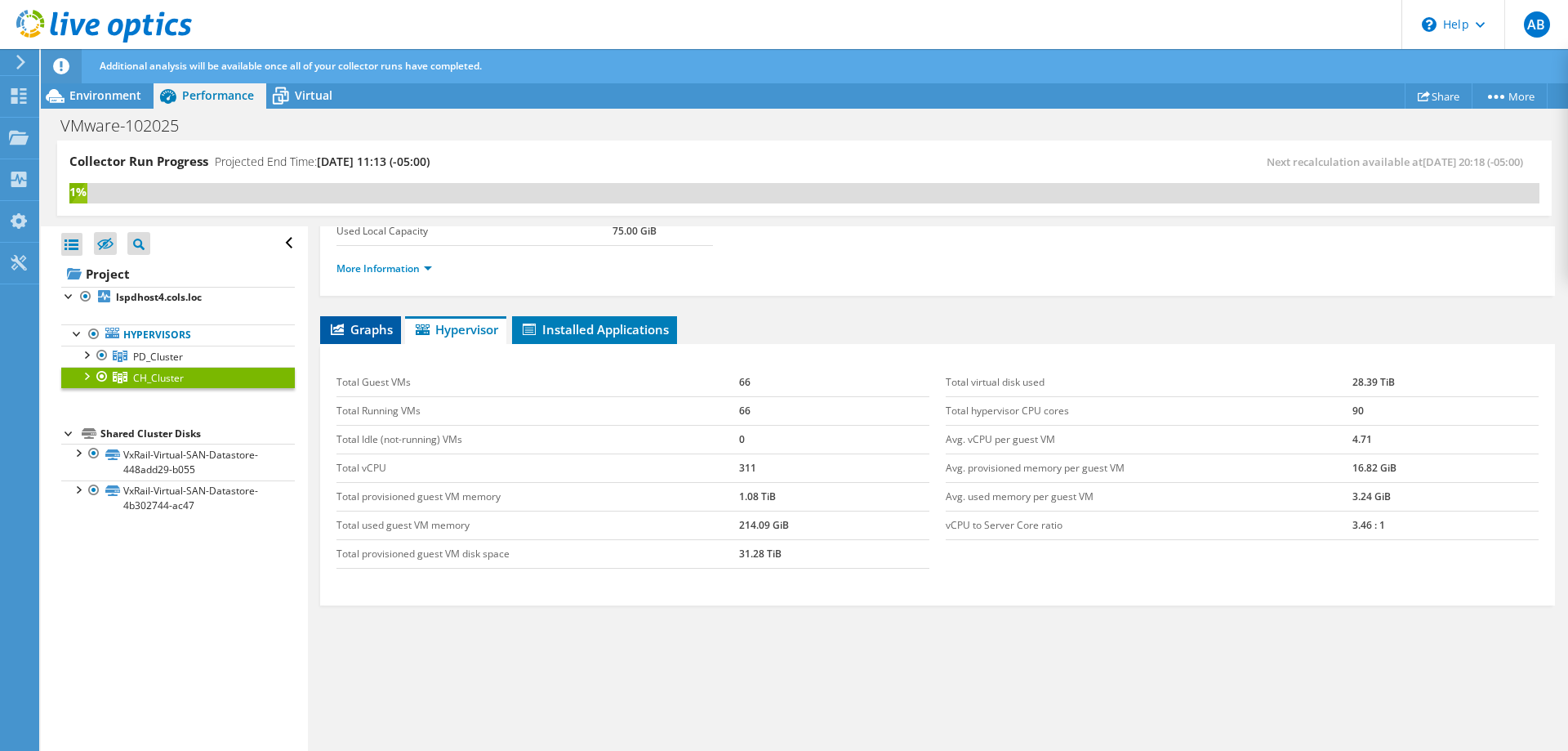
click at [372, 324] on span "Graphs" at bounding box center [360, 328] width 64 height 16
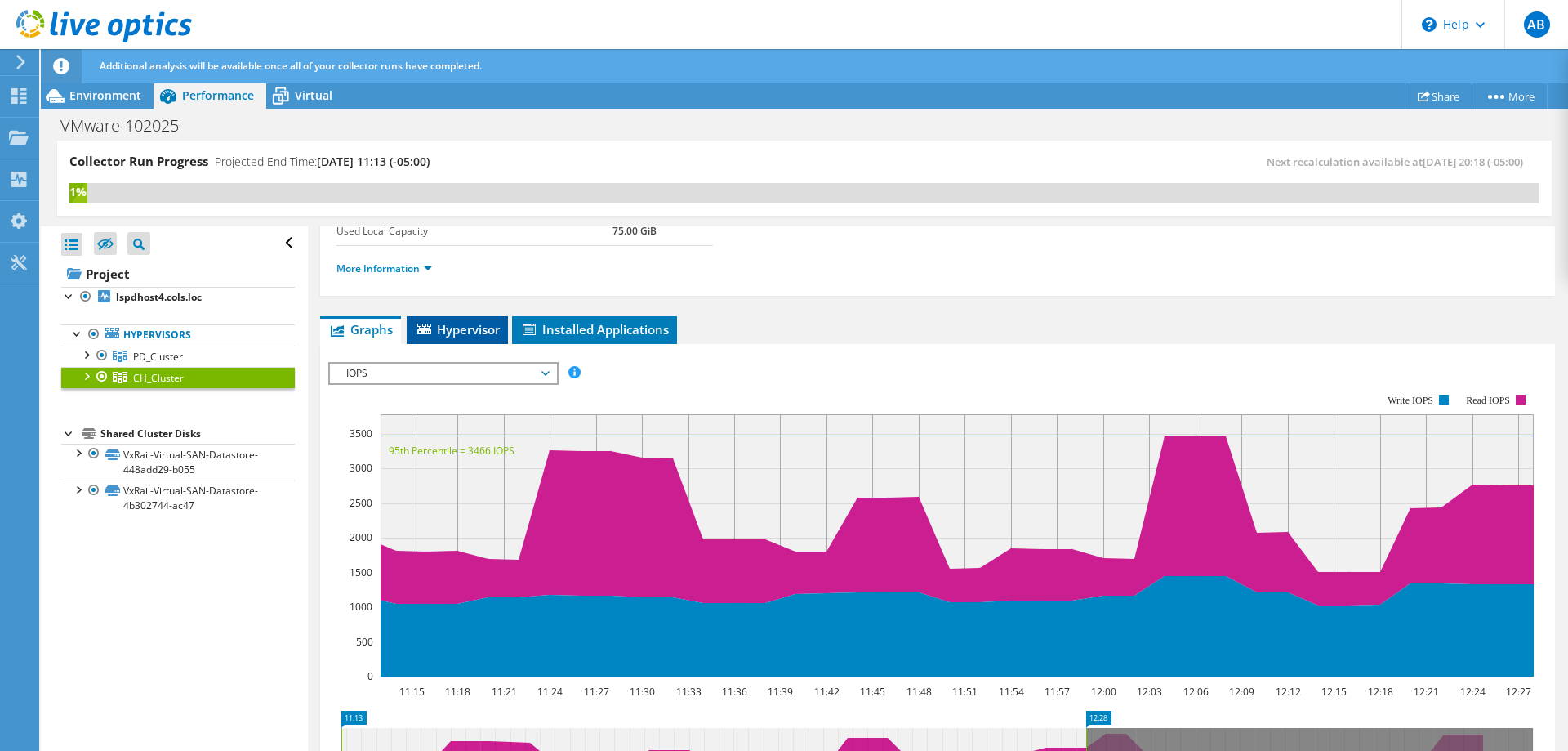
click at [465, 326] on span "Hypervisor" at bounding box center [457, 328] width 85 height 16
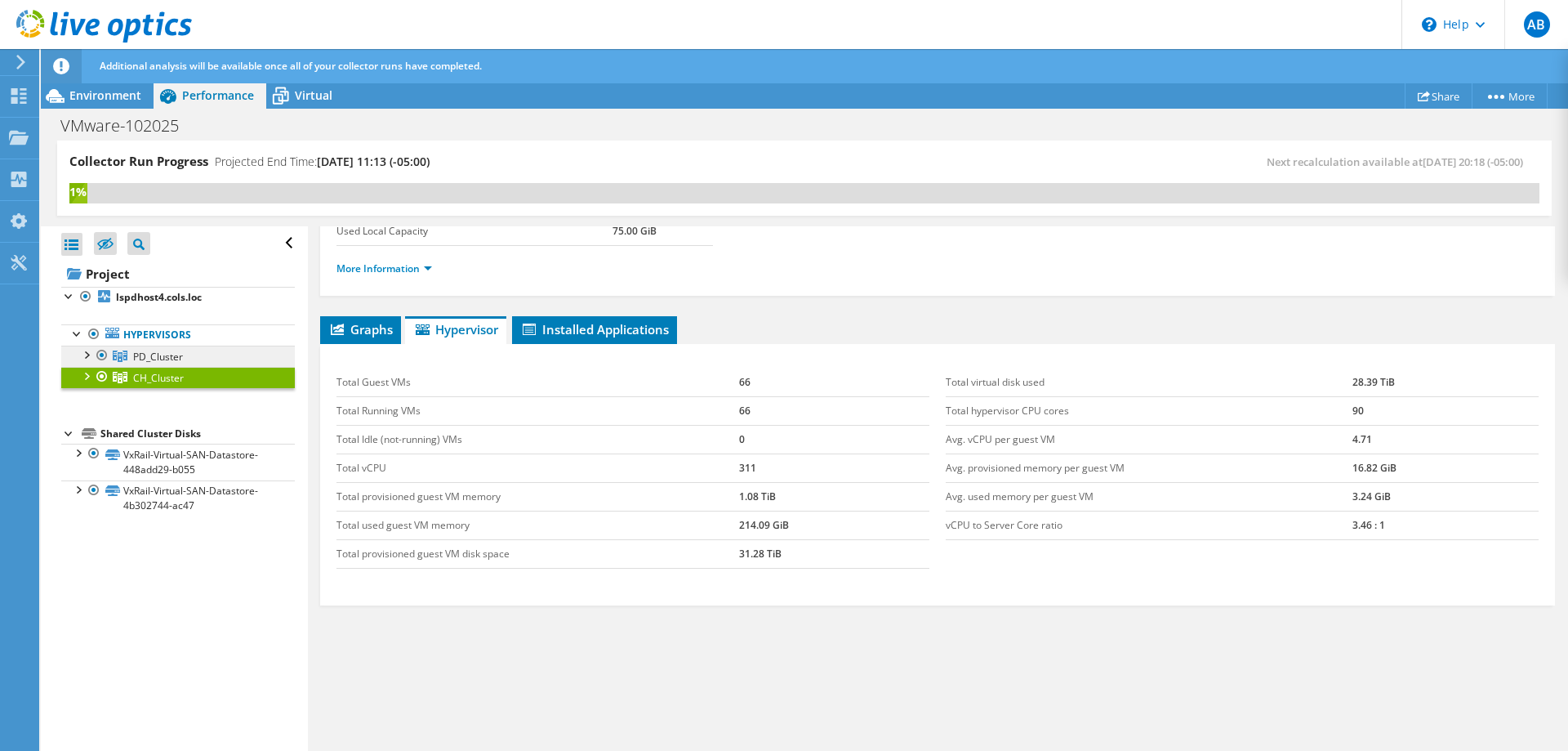
click at [177, 349] on link "PD_Cluster" at bounding box center [178, 356] width 234 height 21
click at [177, 375] on span "CH_Cluster" at bounding box center [158, 377] width 51 height 13
click at [189, 359] on link "PD_Cluster" at bounding box center [178, 356] width 234 height 21
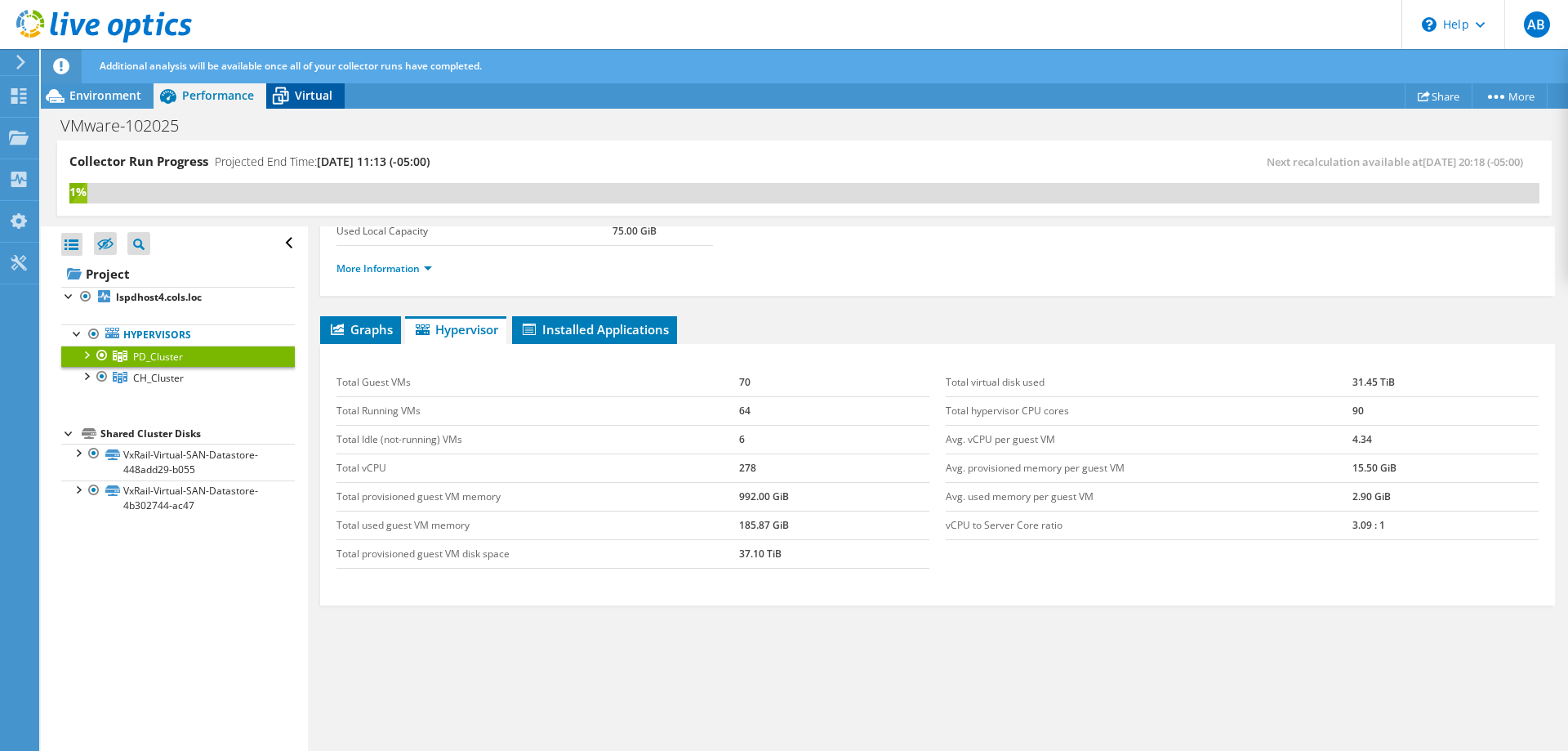
click at [317, 99] on span "Virtual" at bounding box center [313, 95] width 38 height 15
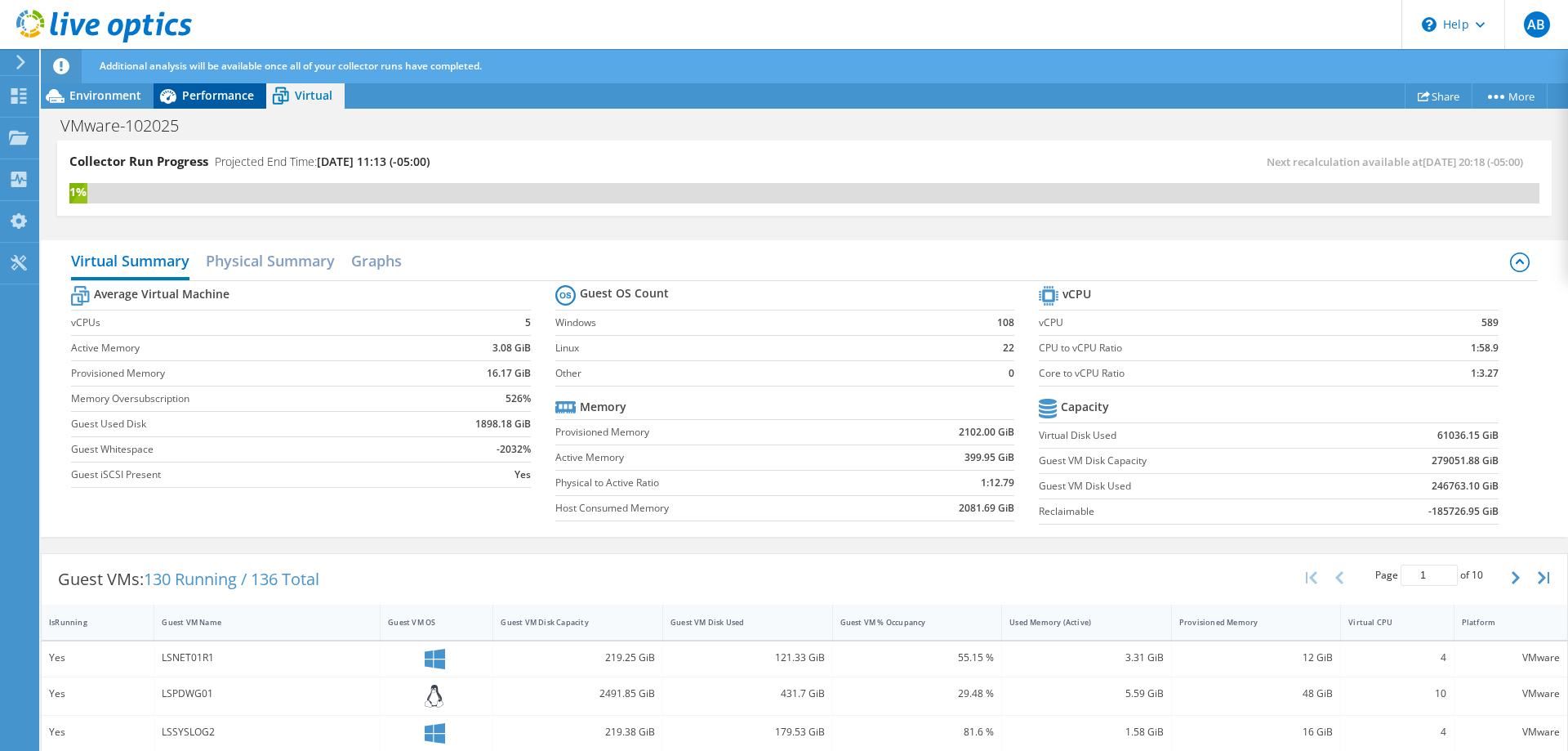
click at [205, 100] on span "Performance" at bounding box center [218, 95] width 72 height 15
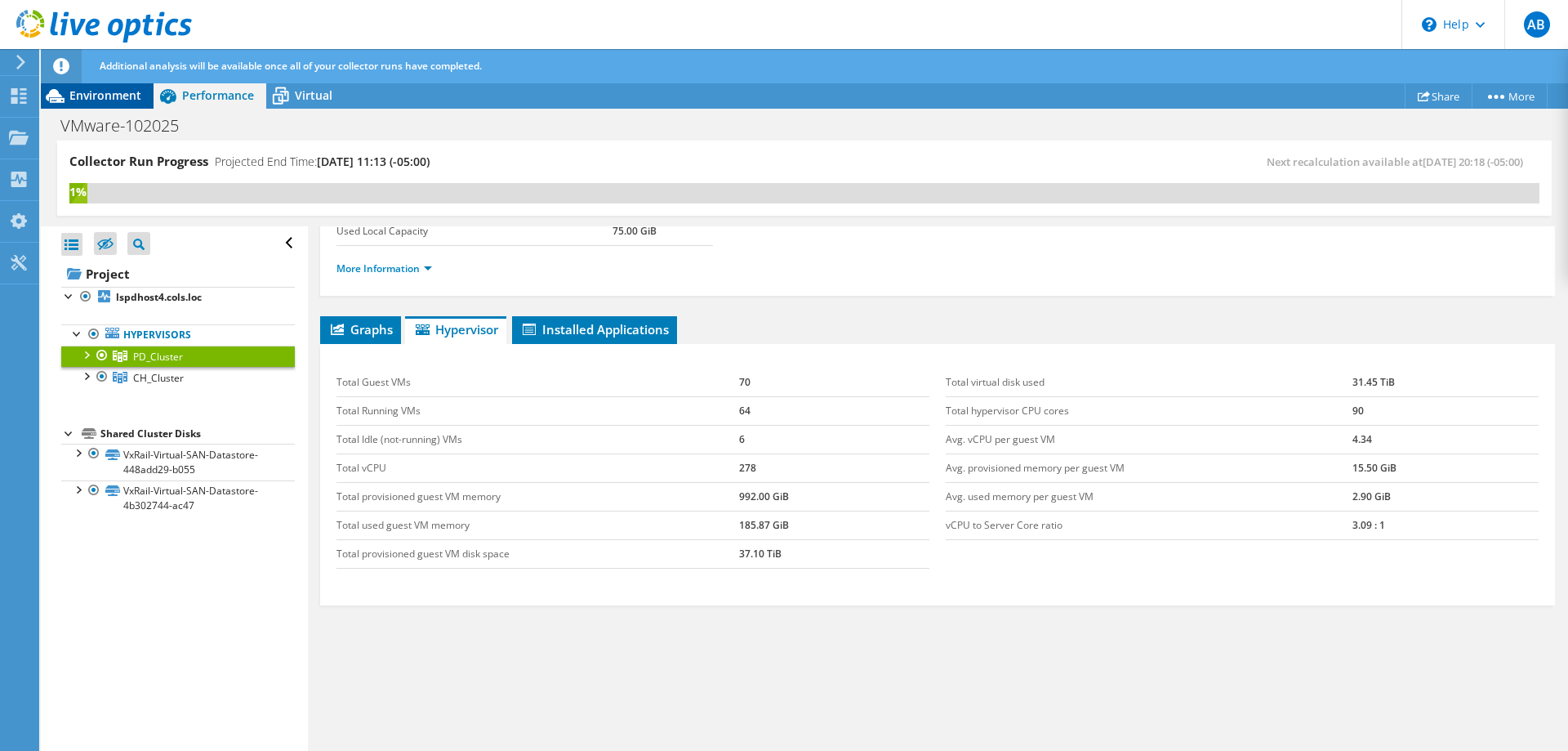
click at [140, 100] on span "Environment" at bounding box center [105, 95] width 72 height 15
